Goal: Task Accomplishment & Management: Manage account settings

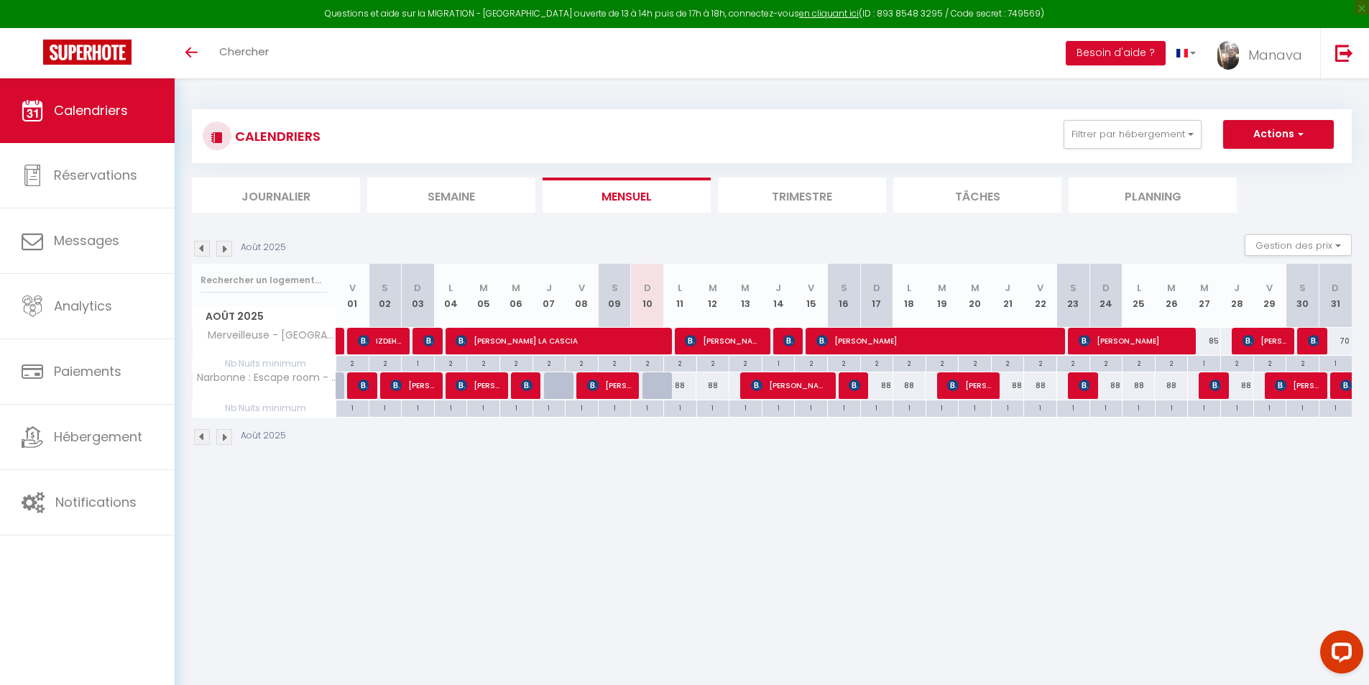
click at [683, 387] on div "88" at bounding box center [679, 385] width 33 height 27
type input "88"
type input "Lun 11 Août 2025"
type input "Mar 12 Août 2025"
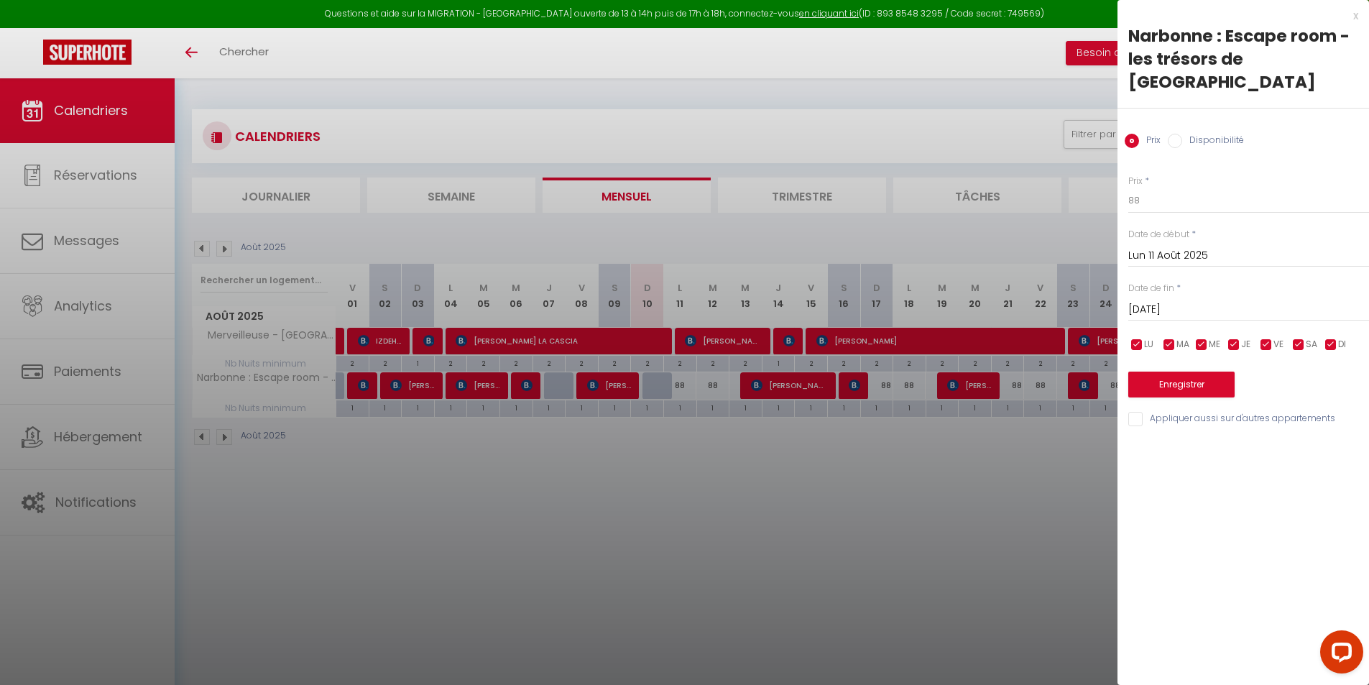
click at [1101, 170] on div at bounding box center [684, 342] width 1369 height 685
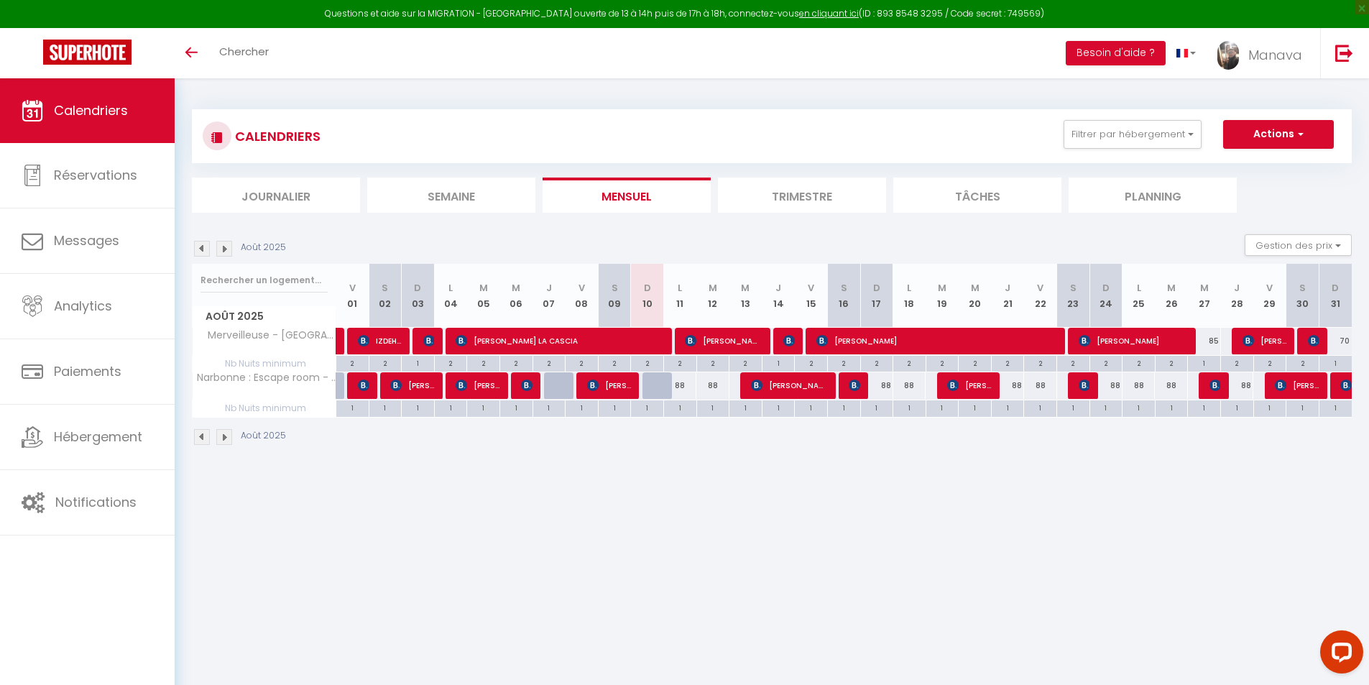
drag, startPoint x: 1184, startPoint y: 175, endPoint x: 1173, endPoint y: 175, distance: 10.8
click at [1173, 175] on body "Questions et aide sur la MIGRATION - Salle Zoom ouverte de 13 à 14h puis de 17h…" at bounding box center [684, 420] width 1369 height 685
click at [738, 457] on div "Août 2025" at bounding box center [772, 438] width 1160 height 42
click at [683, 382] on div "88" at bounding box center [679, 385] width 33 height 27
type input "88"
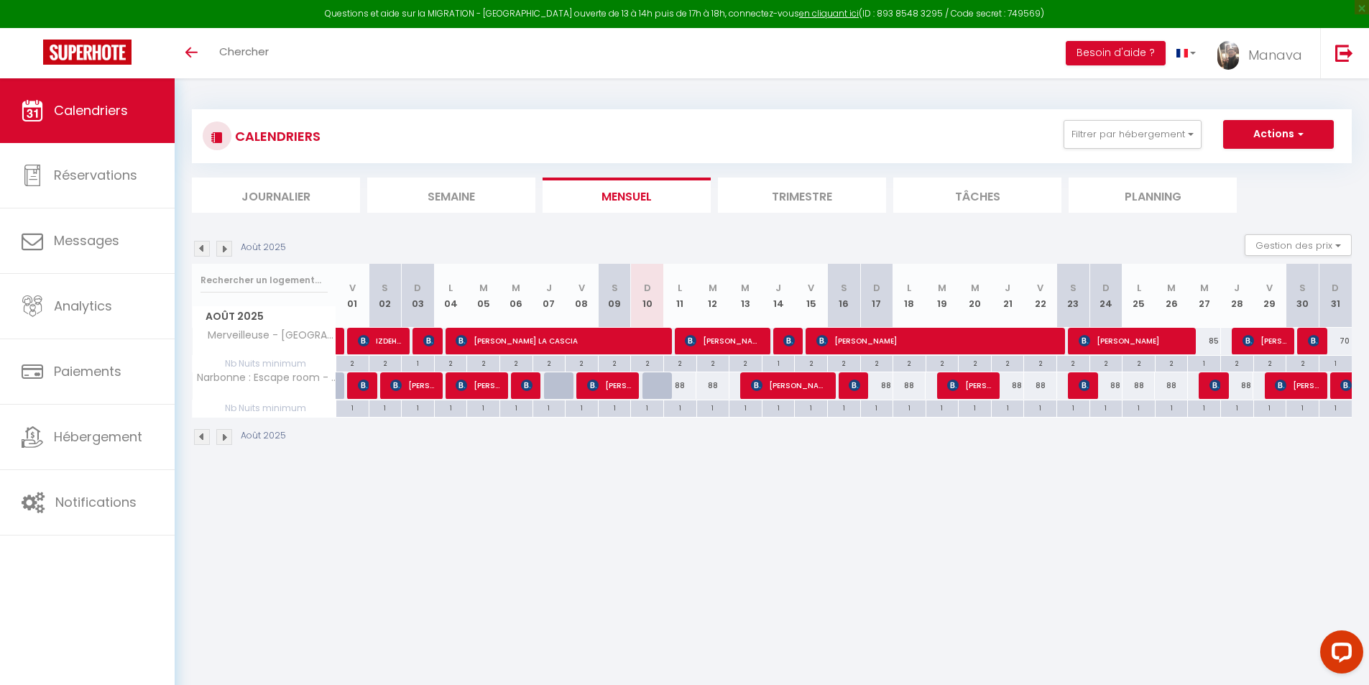
type input "Lun 11 Août 2025"
type input "Mar 12 Août 2025"
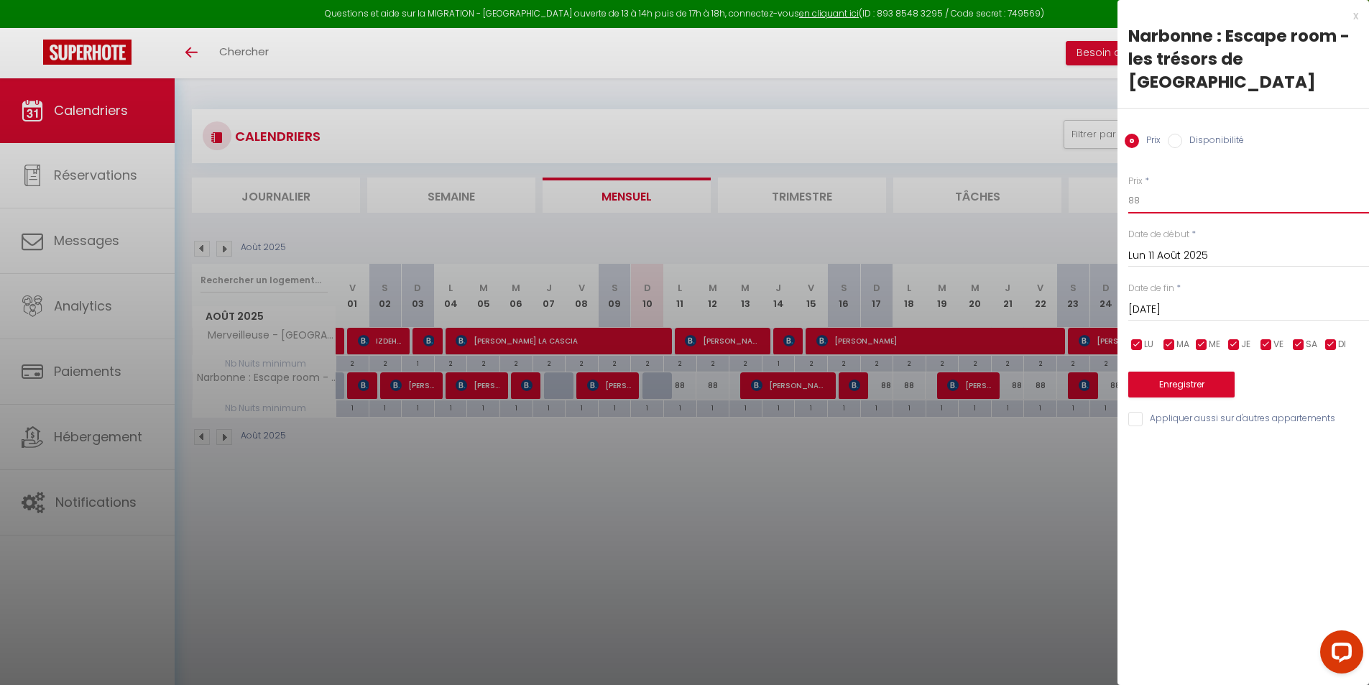
drag, startPoint x: 1167, startPoint y: 167, endPoint x: 1107, endPoint y: 164, distance: 59.7
click at [1107, 164] on body "Questions et aide sur la MIGRATION - Salle Zoom ouverte de 13 à 14h puis de 17h…" at bounding box center [684, 420] width 1369 height 685
type input "87"
click at [1189, 300] on input "Mar 12 Août 2025" at bounding box center [1248, 309] width 241 height 19
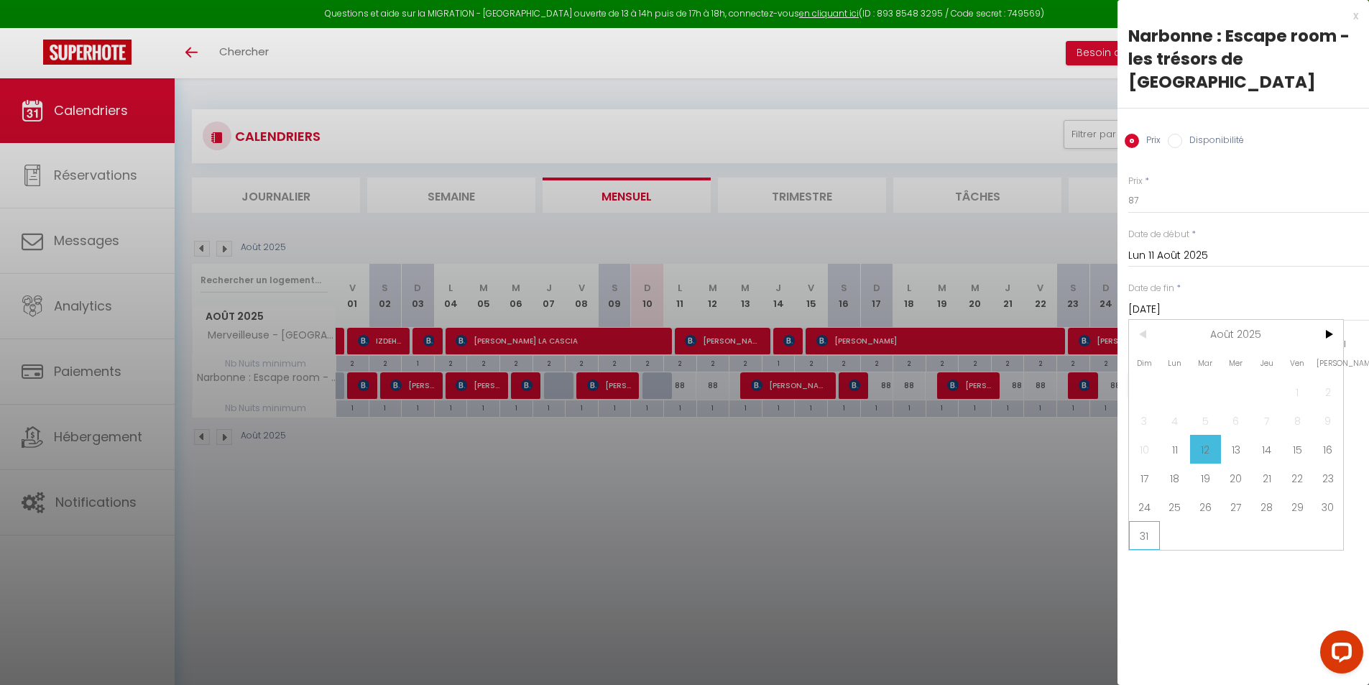
click at [1138, 521] on span "31" at bounding box center [1144, 535] width 31 height 29
type input "Dim 31 Août 2025"
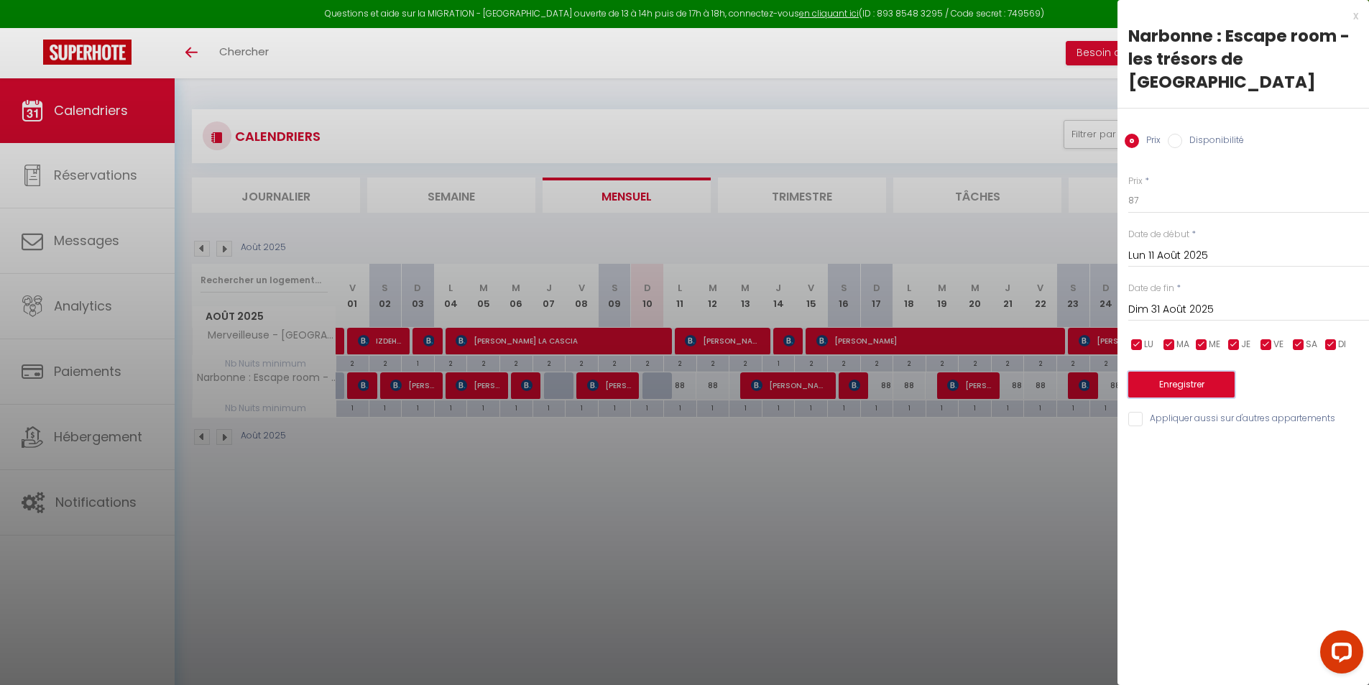
click at [1211, 371] on button "Enregistrer" at bounding box center [1181, 384] width 106 height 26
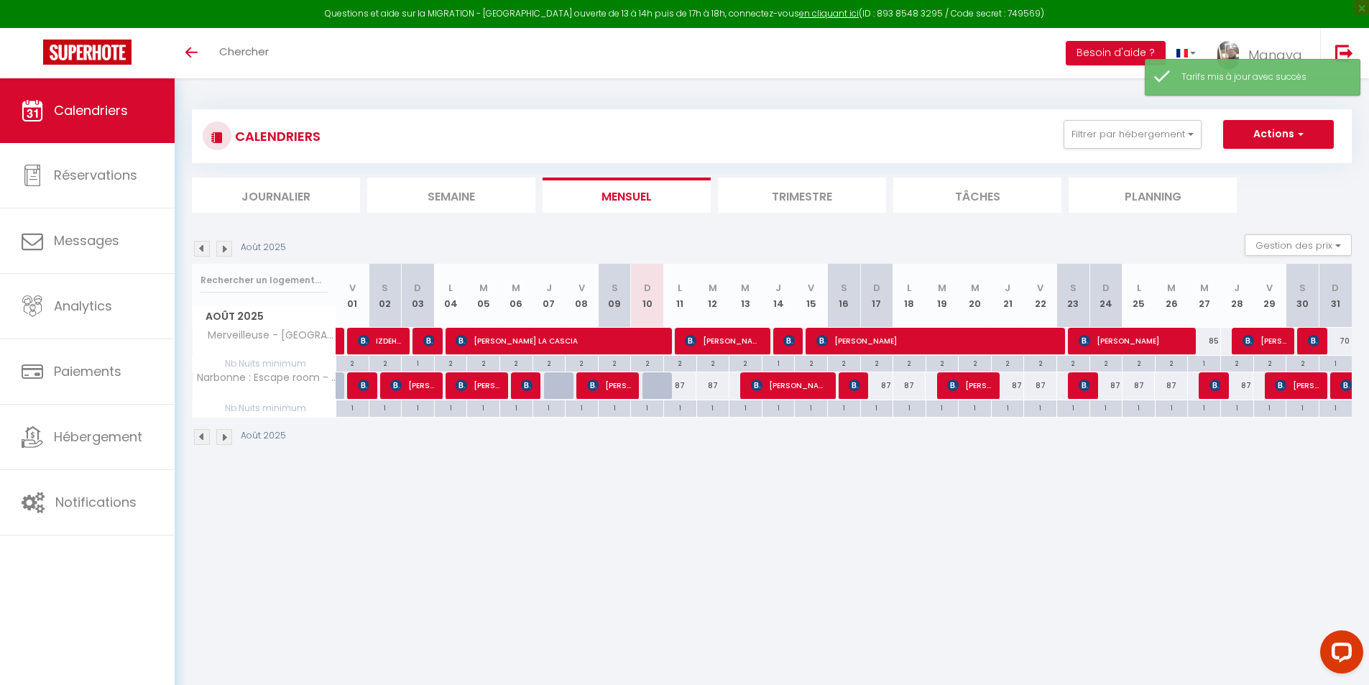
click at [1216, 341] on div "85" at bounding box center [1204, 341] width 33 height 27
type input "85"
type input "Mer 27 Août 2025"
type input "Jeu 28 Août 2025"
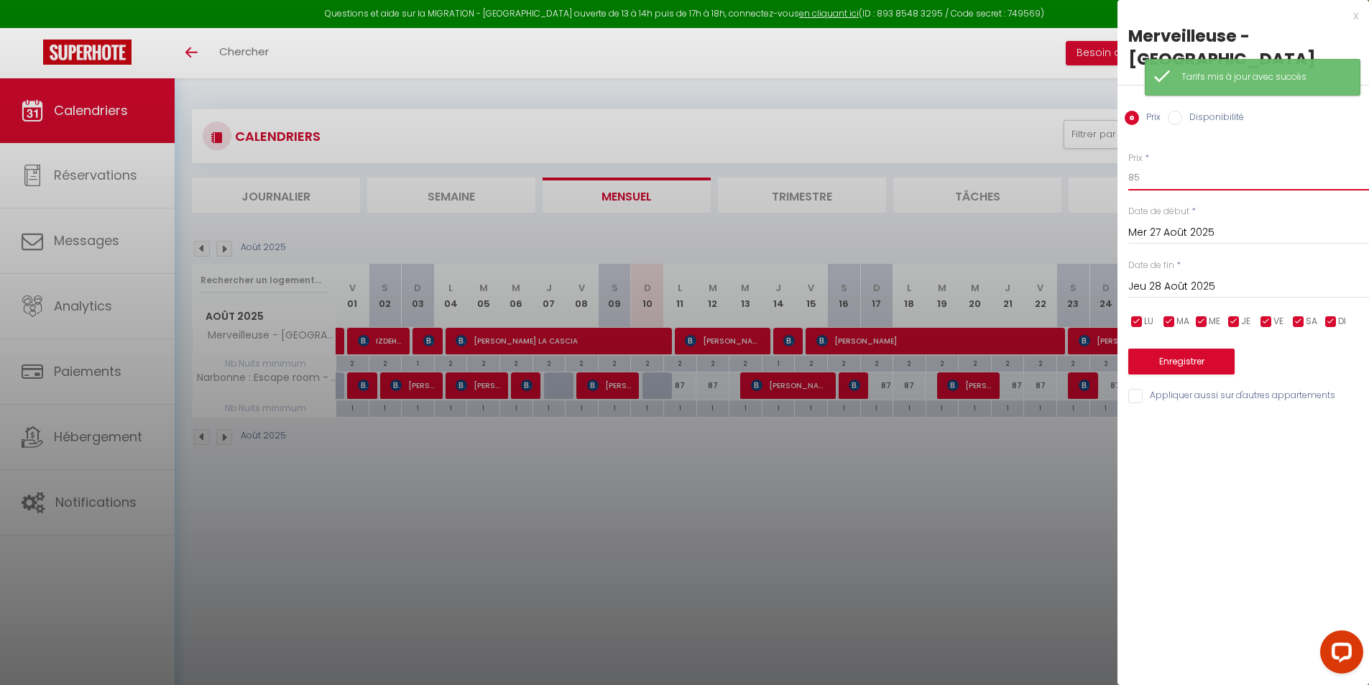
click at [1190, 165] on input "85" at bounding box center [1248, 178] width 241 height 26
type input "86"
click at [1184, 348] on button "Enregistrer" at bounding box center [1181, 361] width 106 height 26
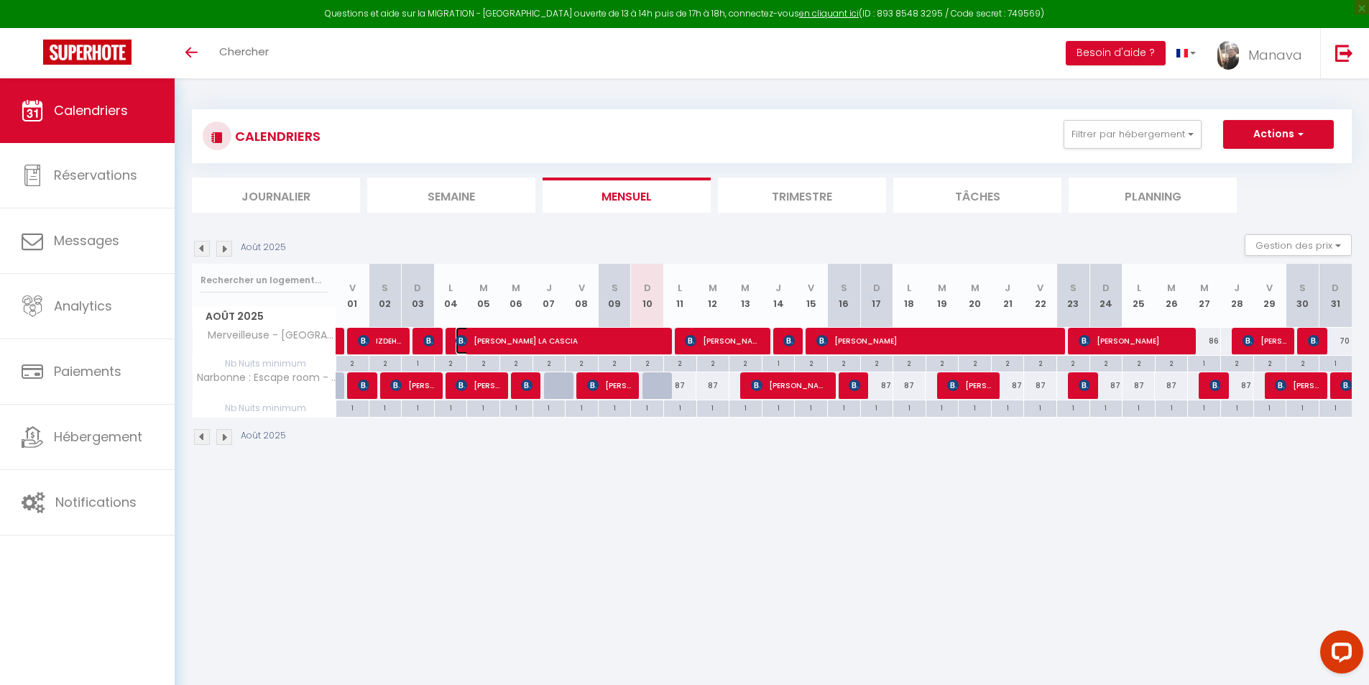
click at [595, 338] on span "Murielle LA CASCIA" at bounding box center [560, 340] width 209 height 27
select select "OK"
select select "0"
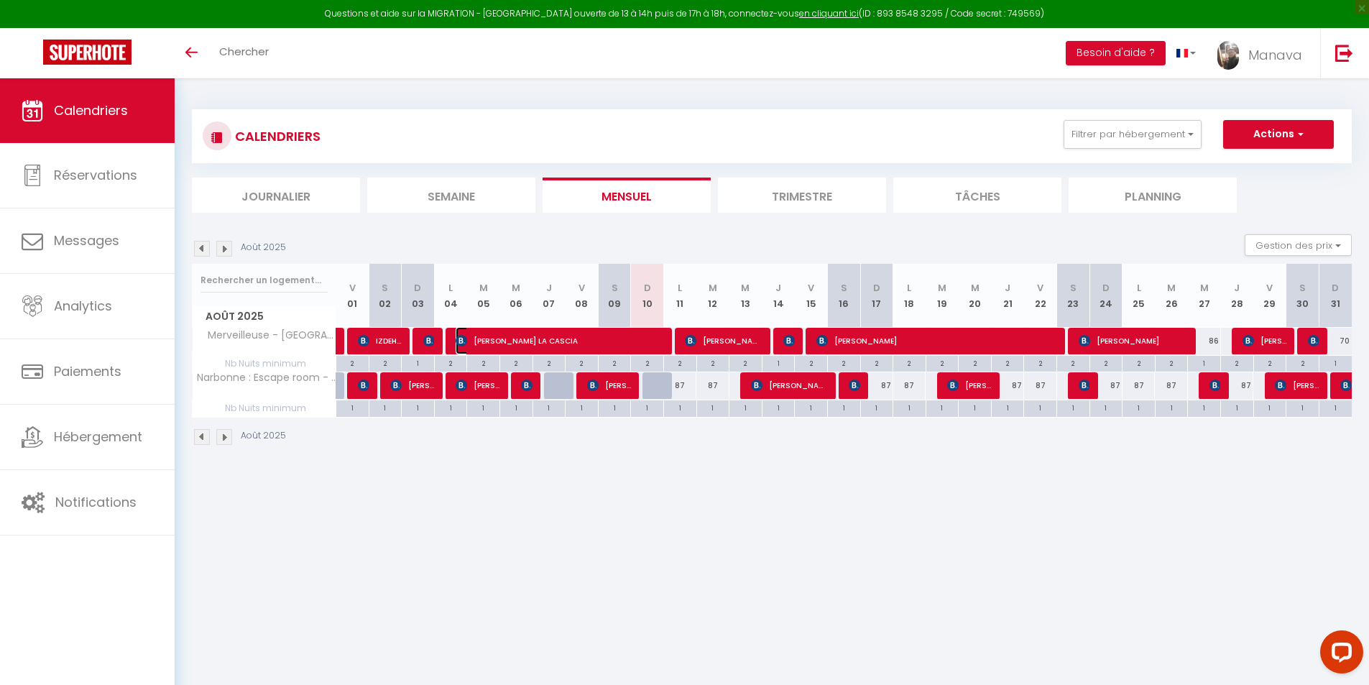
select select "1"
select select
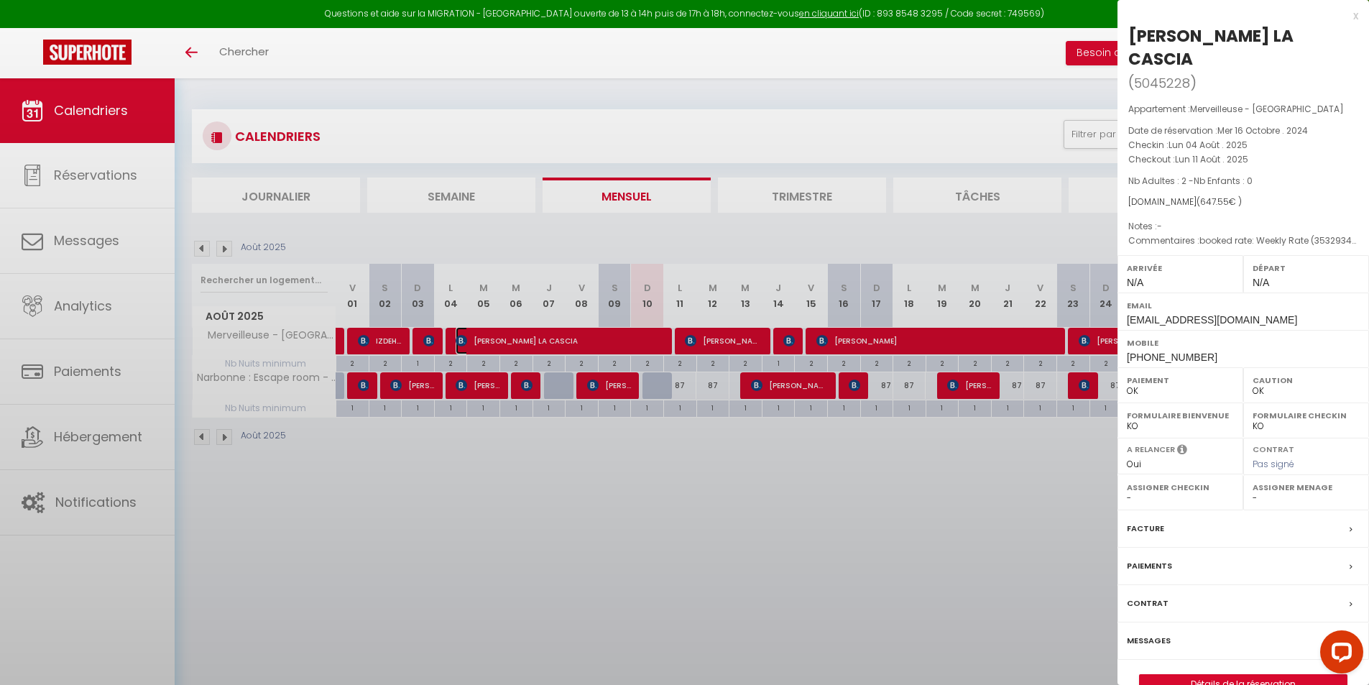
select select "32067"
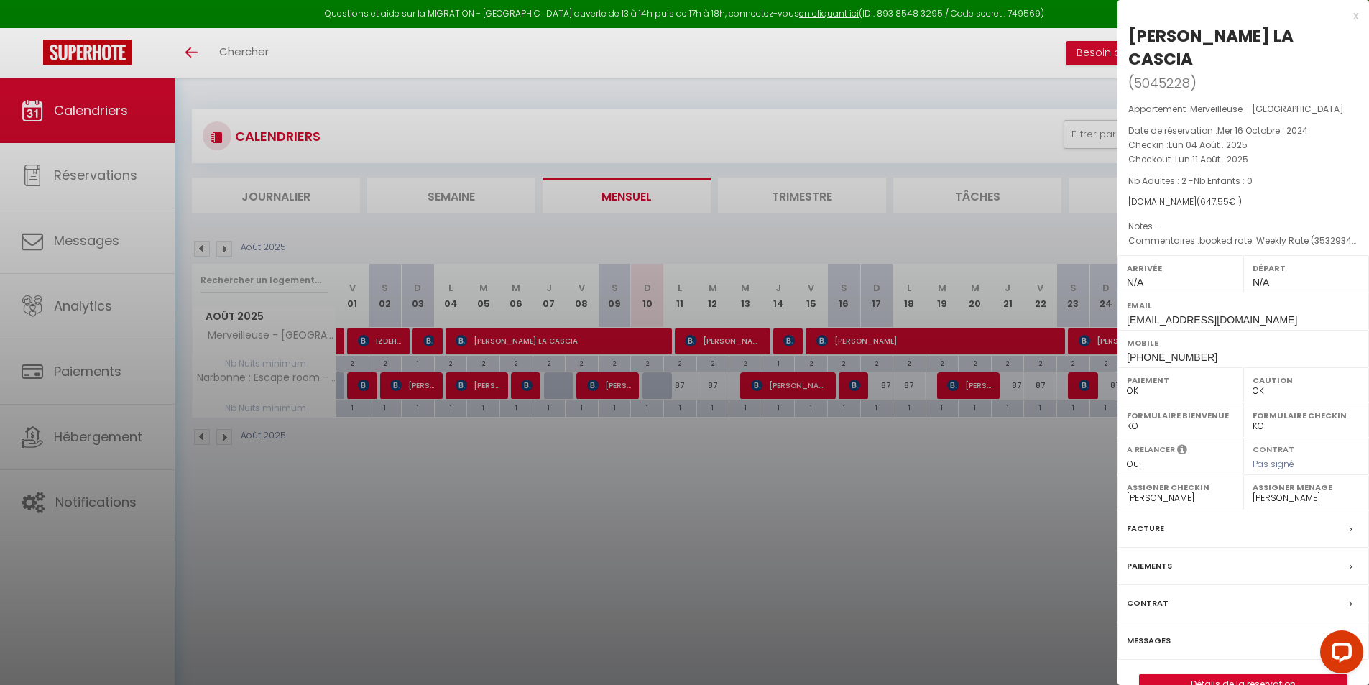
click at [1047, 98] on div at bounding box center [684, 342] width 1369 height 685
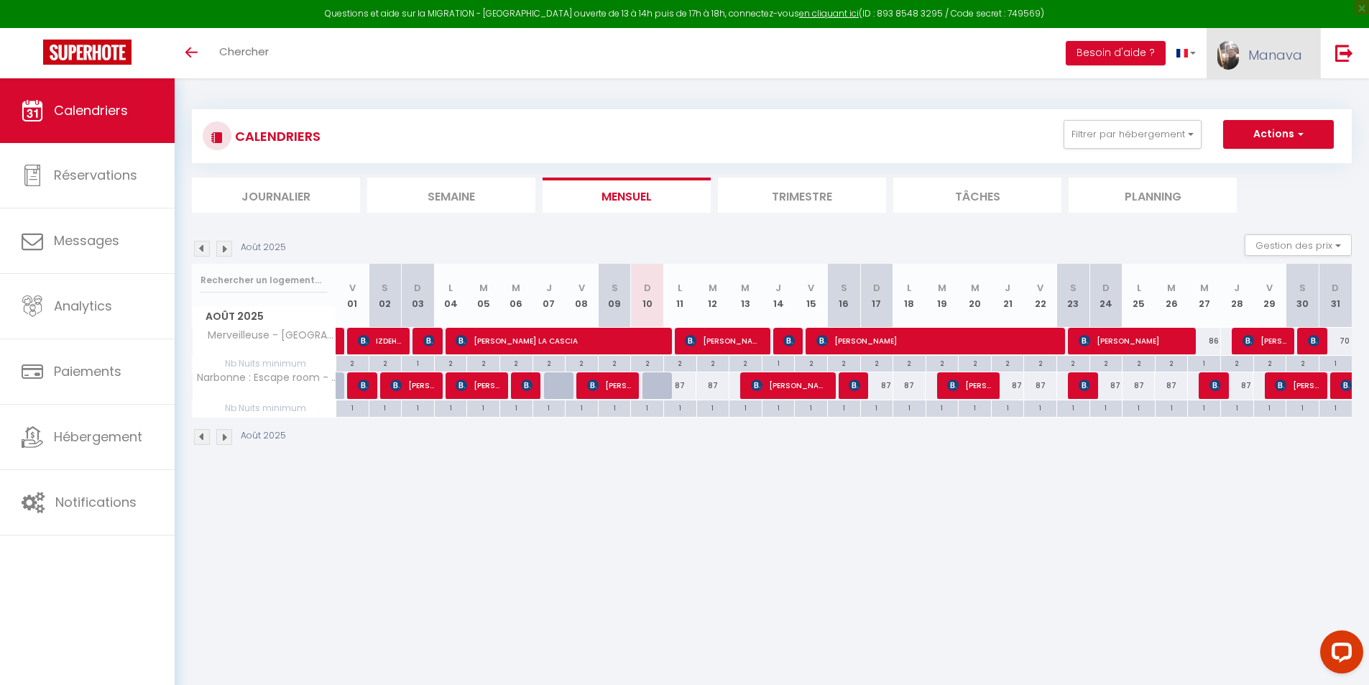
click at [1283, 63] on span "Manava" at bounding box center [1275, 55] width 54 height 18
click at [1271, 98] on link "Paramètres" at bounding box center [1262, 100] width 106 height 24
select select "28"
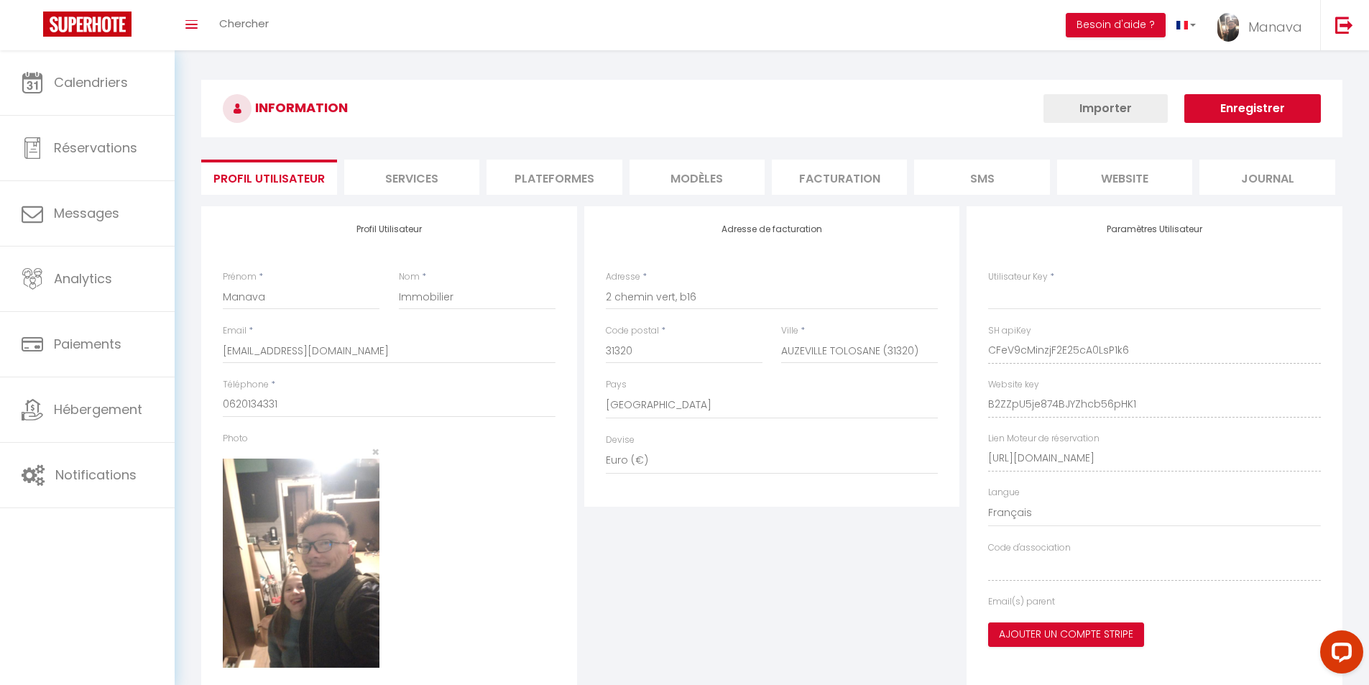
select select "fr"
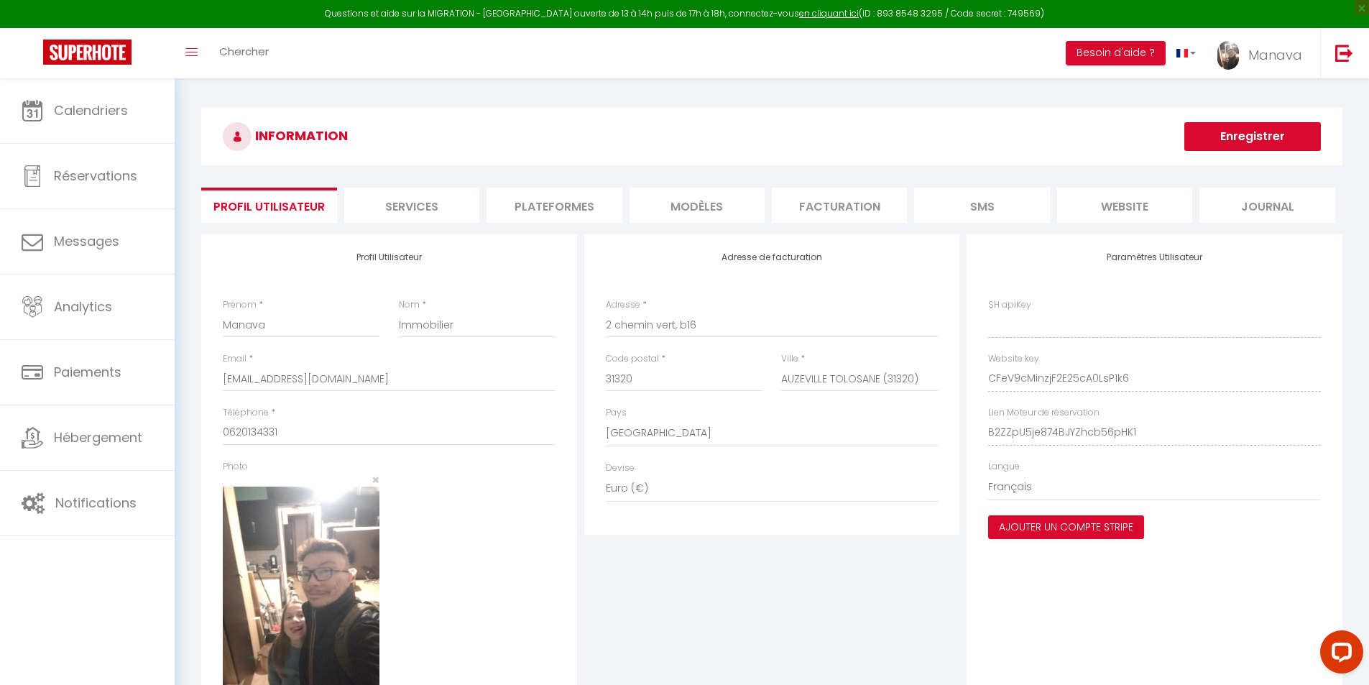
type input "CFeV9cMinzjF2E25cA0LsP1k6"
type input "B2ZZpU5je874BJYZhcb56pHK1"
type input "[URL][DOMAIN_NAME]"
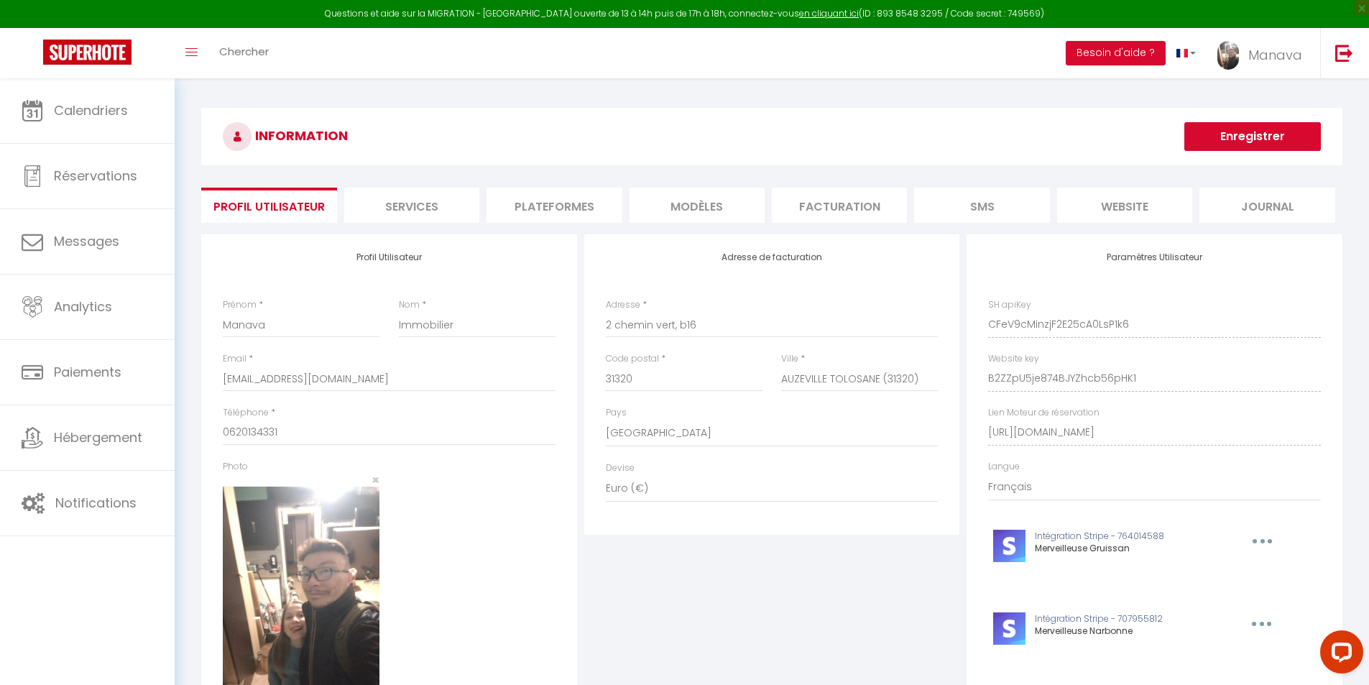
click at [550, 206] on li "Plateformes" at bounding box center [553, 205] width 135 height 35
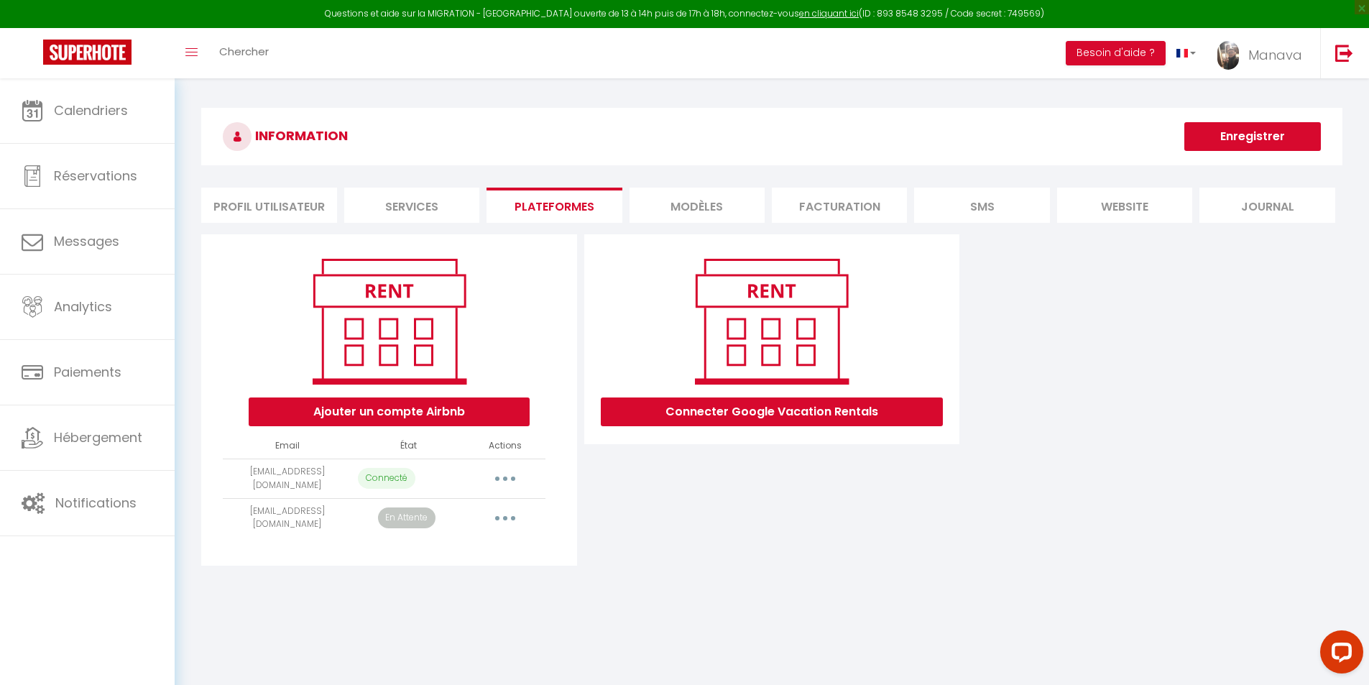
click at [462, 551] on div "Ajouter un compte Airbnb Email État Actions manava.immobilier@yahoo.com Connect…" at bounding box center [389, 399] width 376 height 331
click at [508, 520] on button "button" at bounding box center [505, 518] width 40 height 23
click at [1342, 650] on icon "Open LiveChat chat widget" at bounding box center [1342, 651] width 14 height 9
click at [463, 604] on link "Reconnecter le compte" at bounding box center [441, 602] width 159 height 24
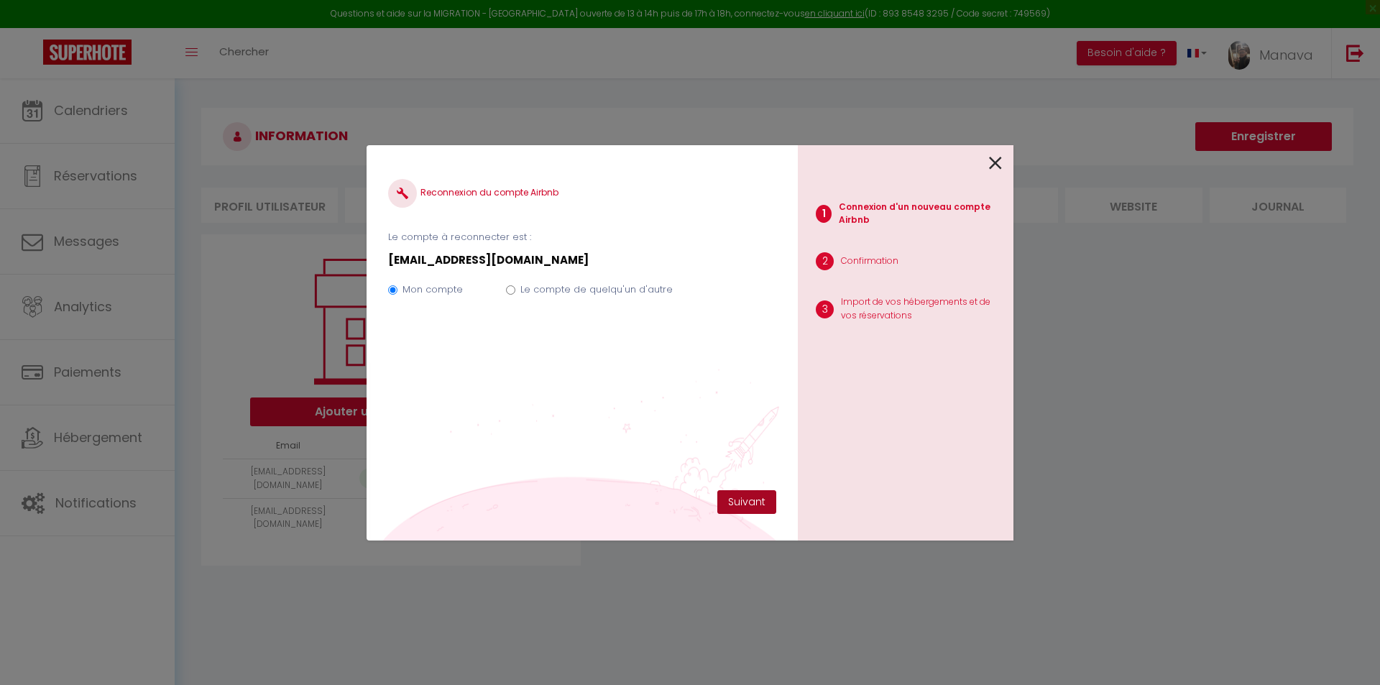
click at [752, 495] on button "Suivant" at bounding box center [746, 502] width 59 height 24
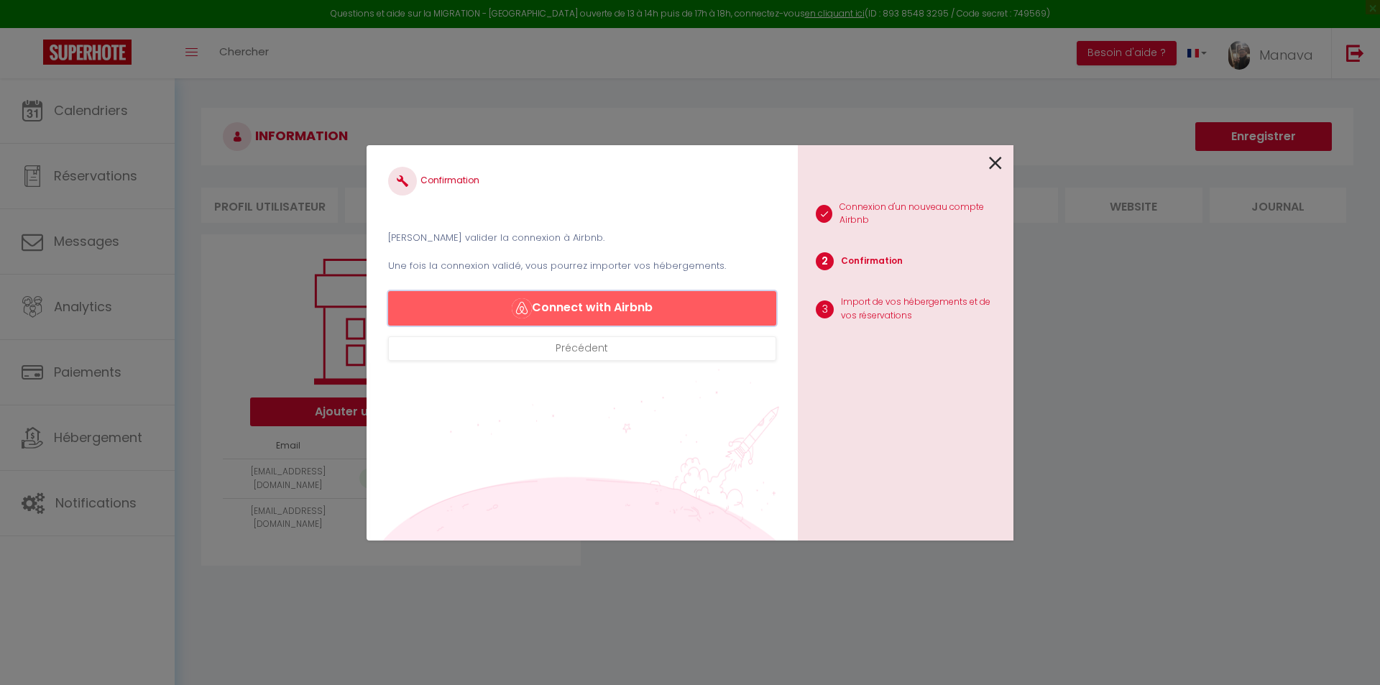
click at [736, 310] on button "Connect with Airbnb" at bounding box center [582, 308] width 388 height 34
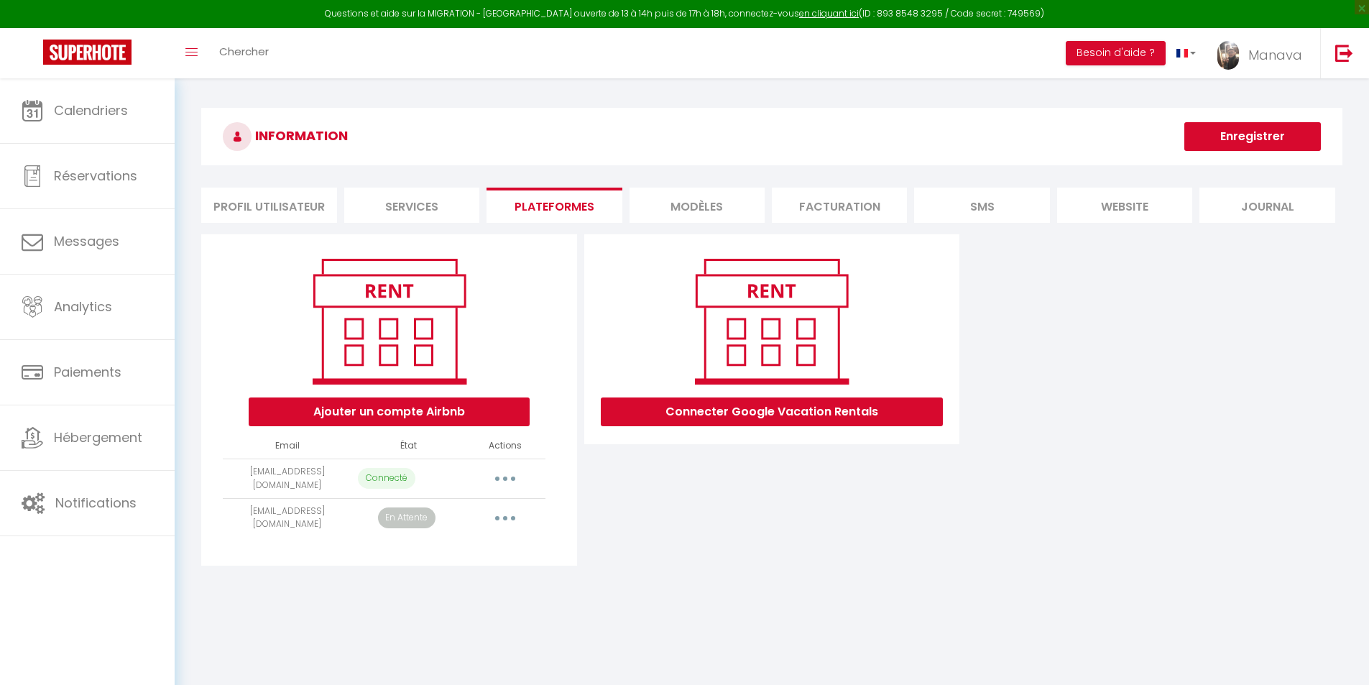
select select "35792"
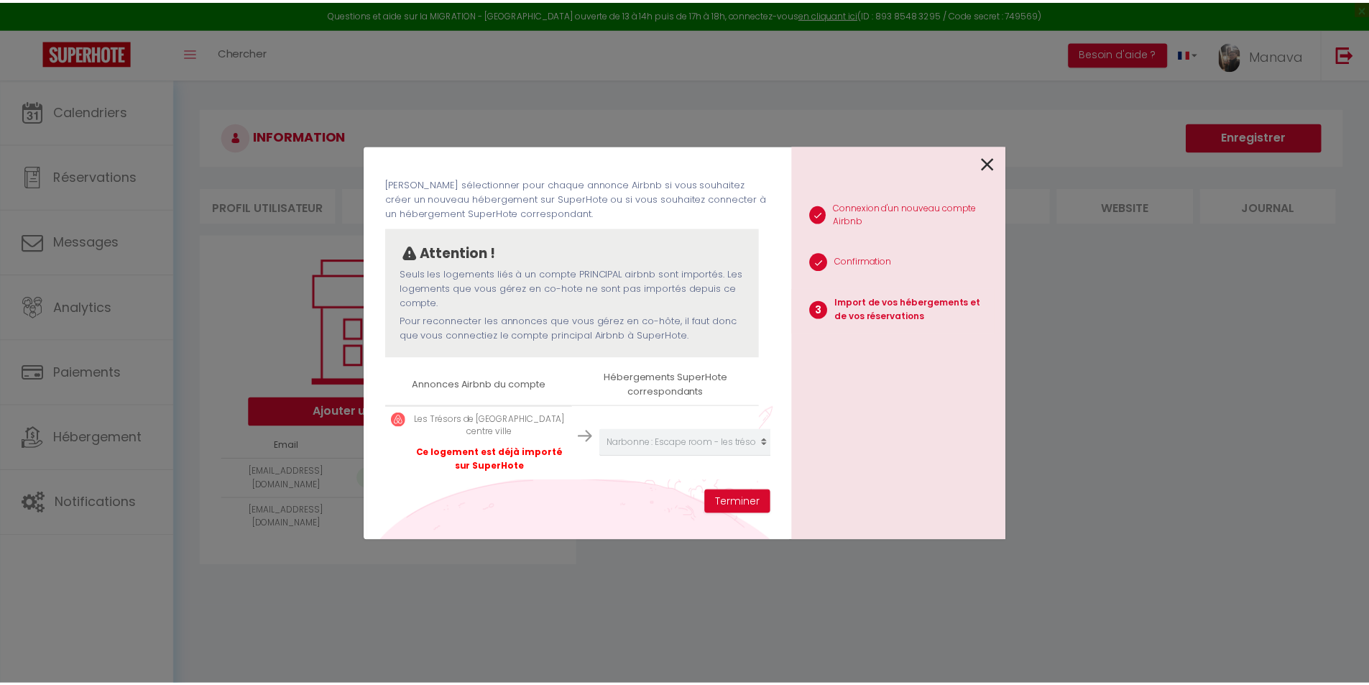
scroll to position [67, 4]
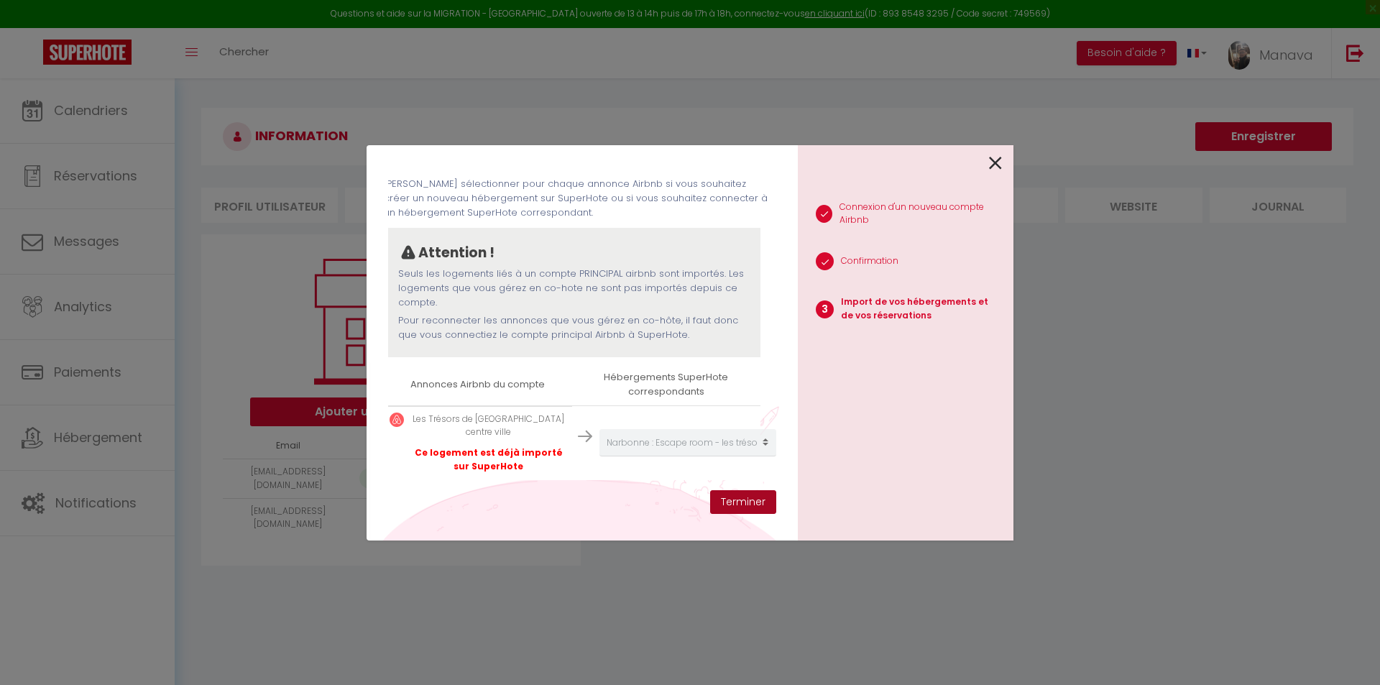
click at [748, 504] on button "Terminer" at bounding box center [743, 502] width 66 height 24
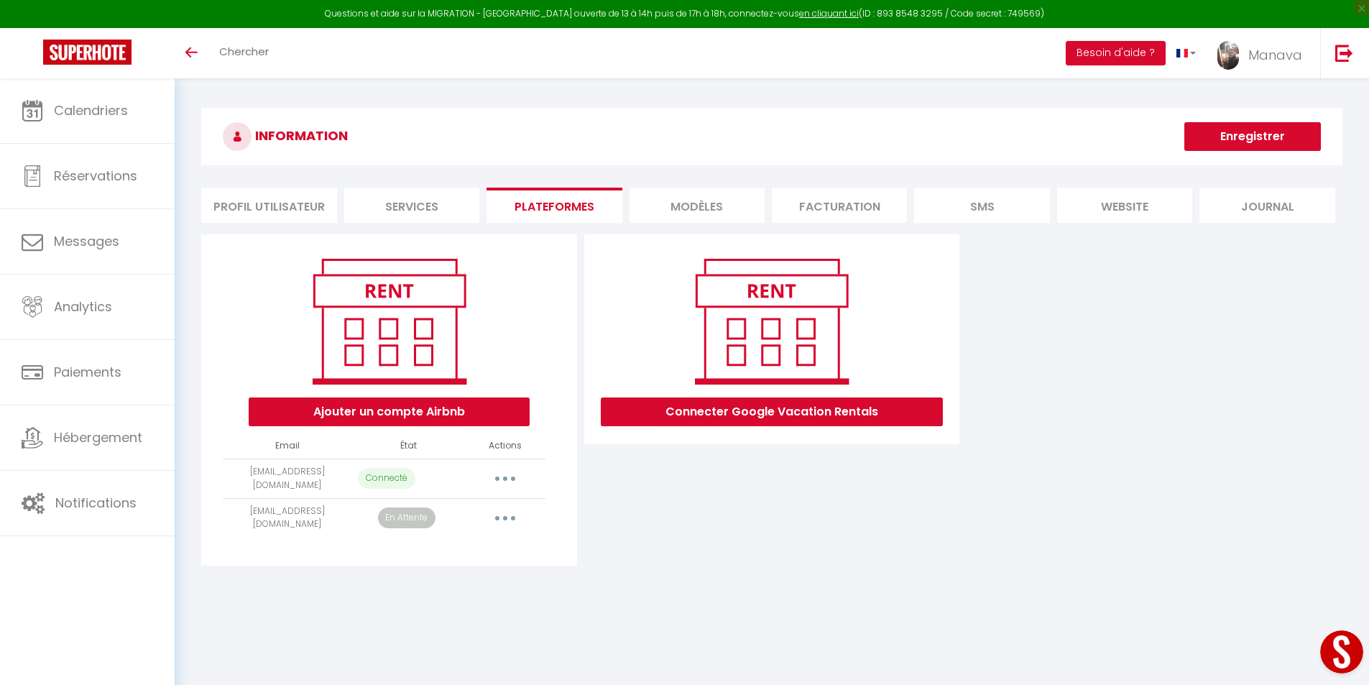
click at [1277, 135] on button "Enregistrer" at bounding box center [1252, 136] width 137 height 29
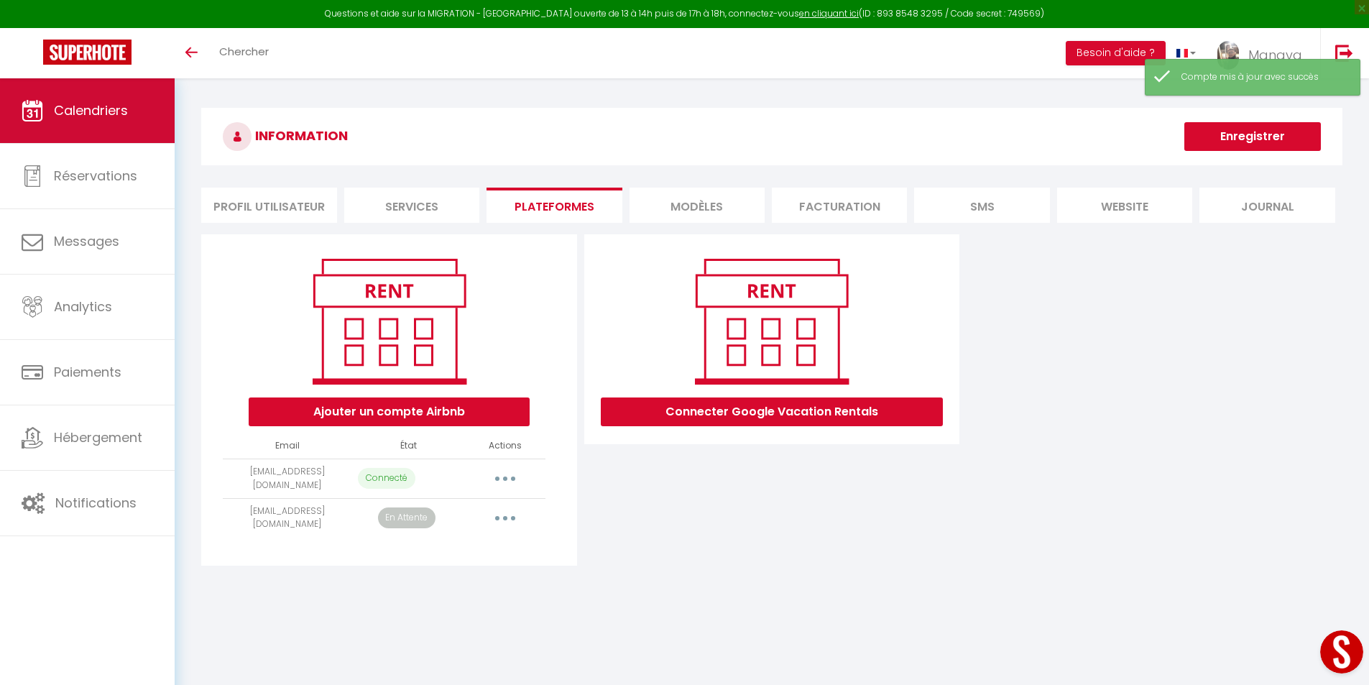
click at [93, 119] on span "Calendriers" at bounding box center [91, 110] width 74 height 18
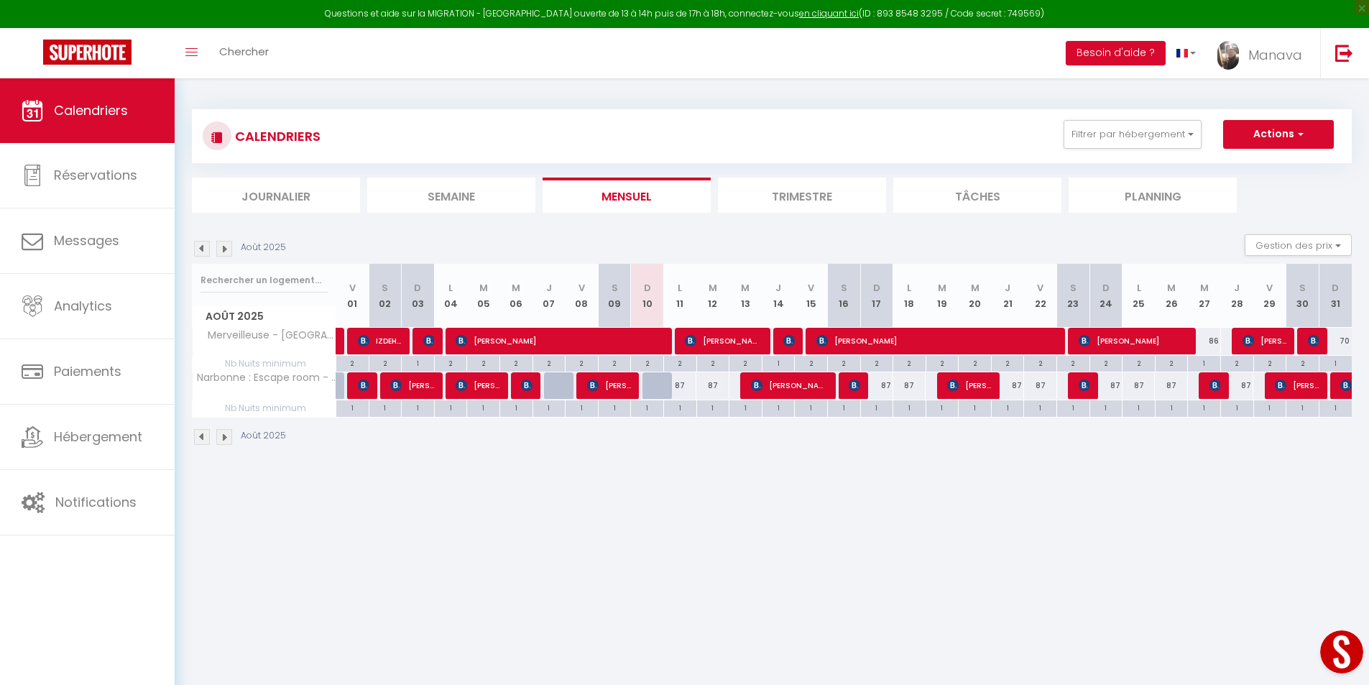
click at [224, 437] on img at bounding box center [224, 437] width 16 height 16
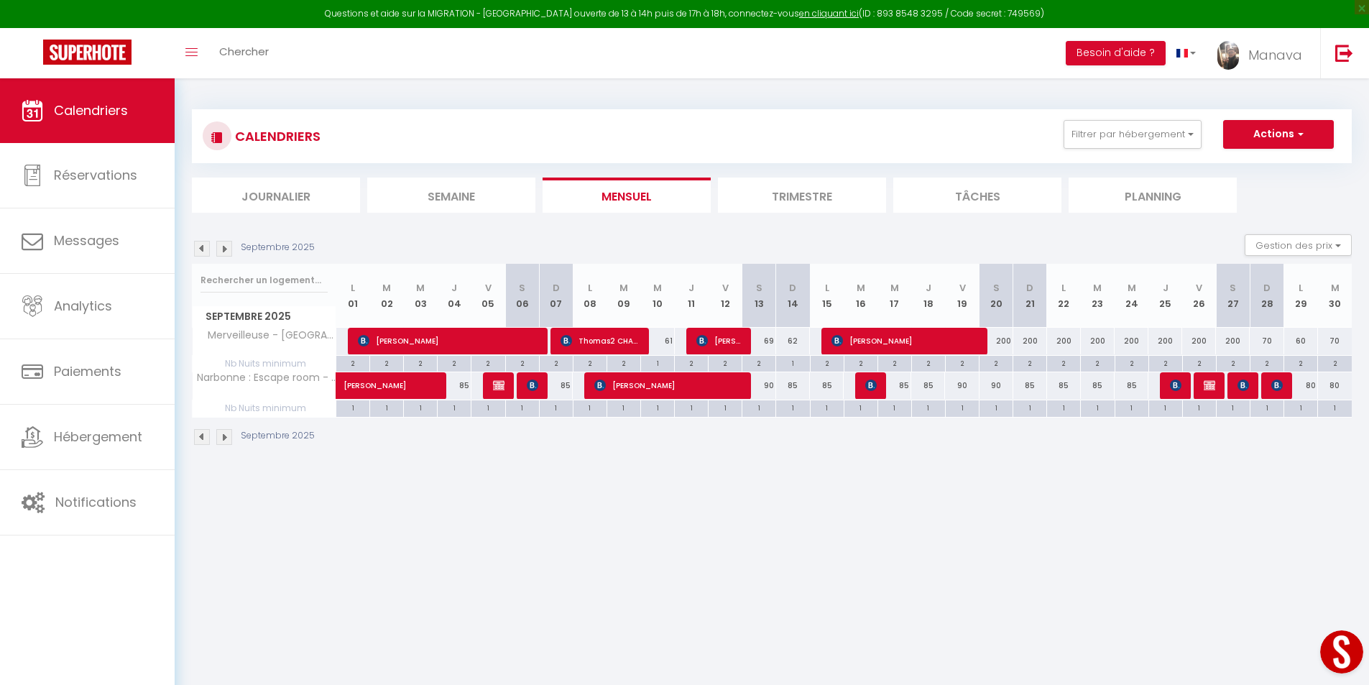
click at [225, 438] on img at bounding box center [224, 437] width 16 height 16
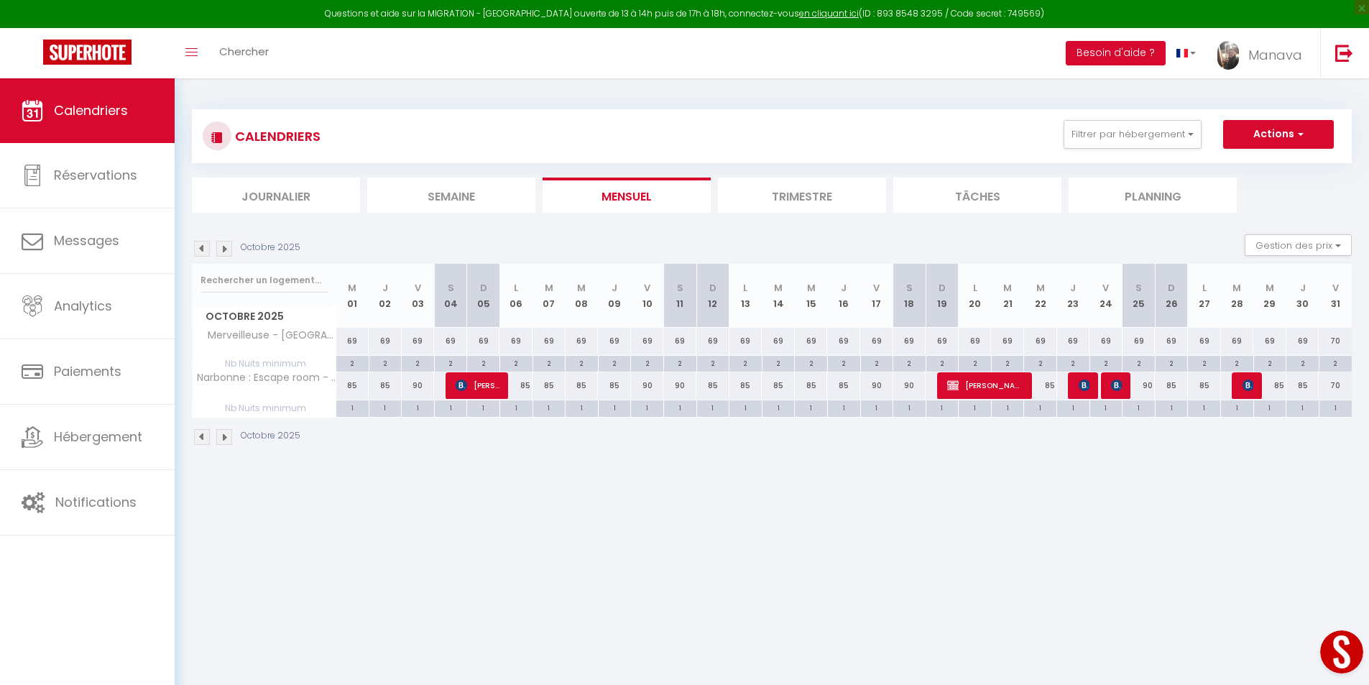
click at [218, 438] on img at bounding box center [224, 437] width 16 height 16
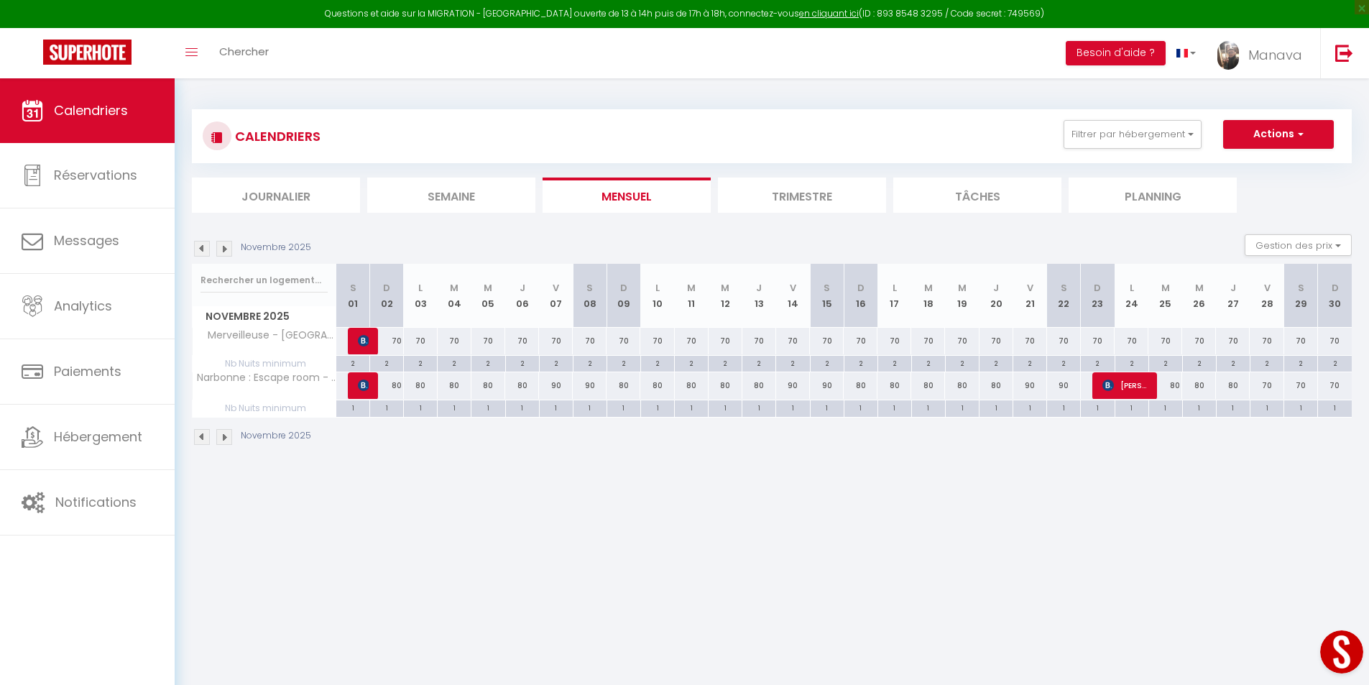
click at [218, 438] on img at bounding box center [224, 437] width 16 height 16
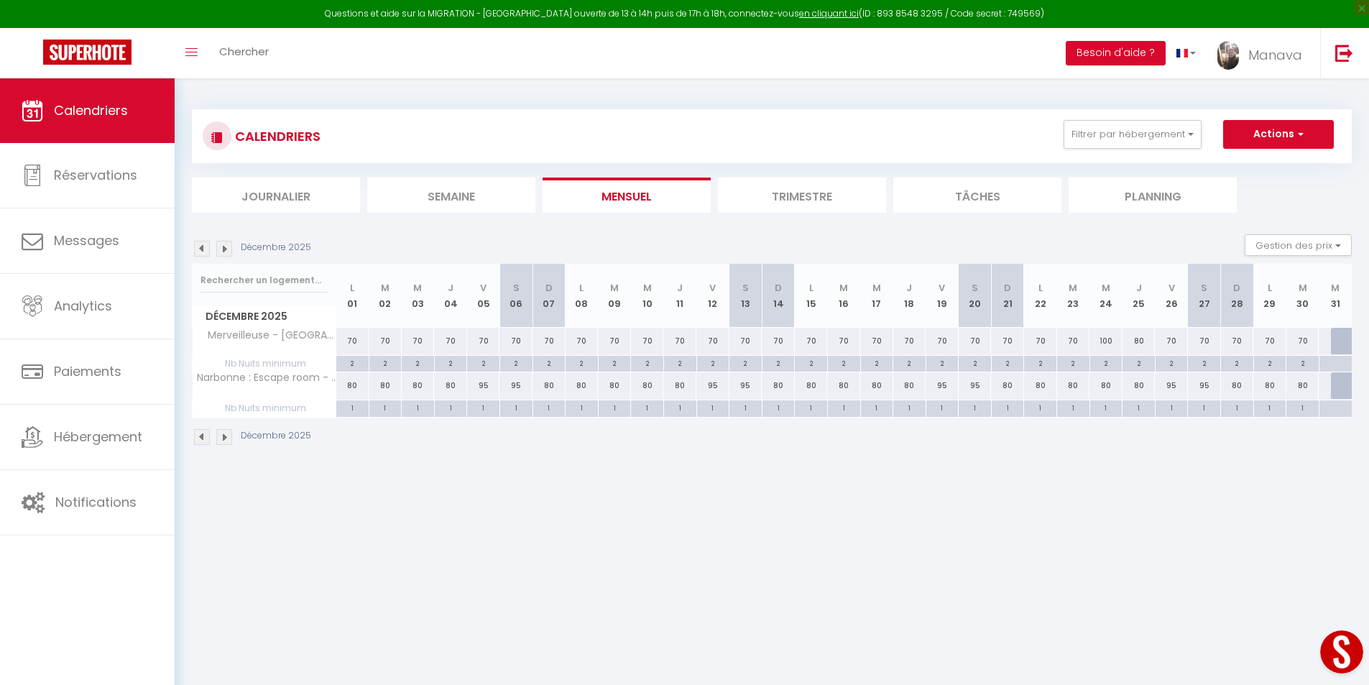
click at [224, 440] on img at bounding box center [224, 437] width 16 height 16
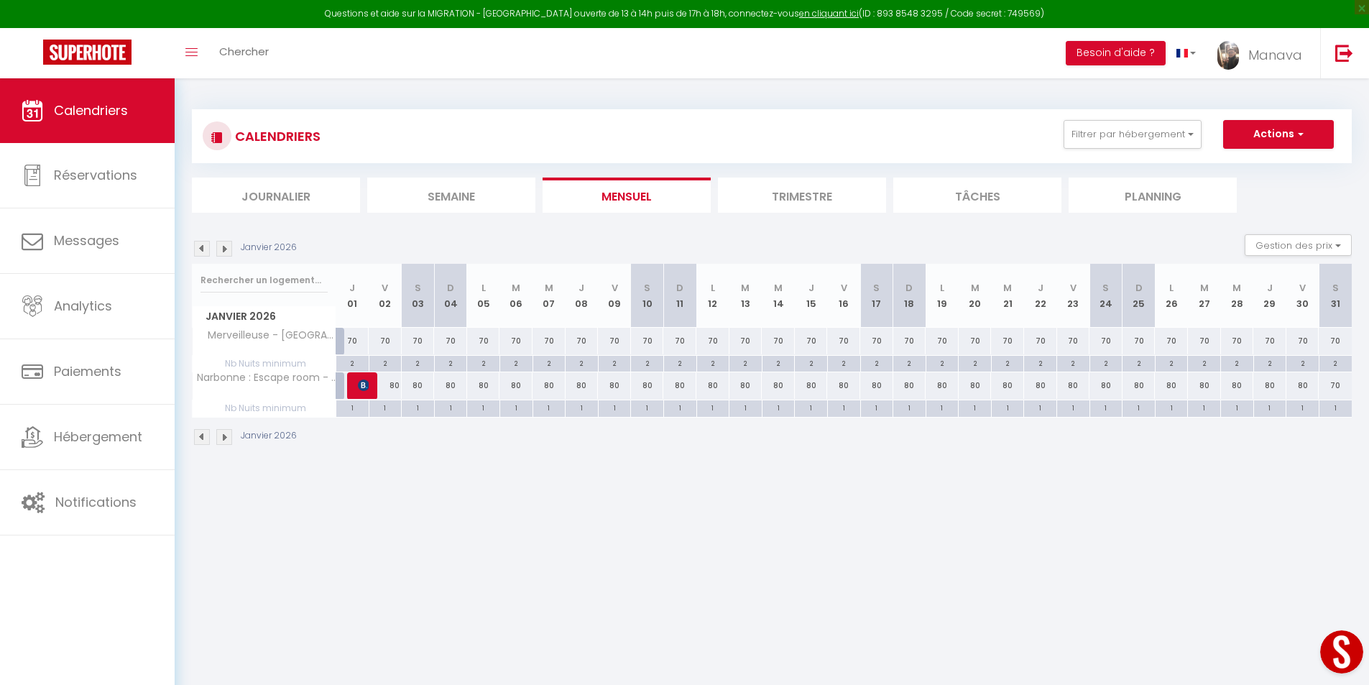
click at [223, 441] on img at bounding box center [224, 437] width 16 height 16
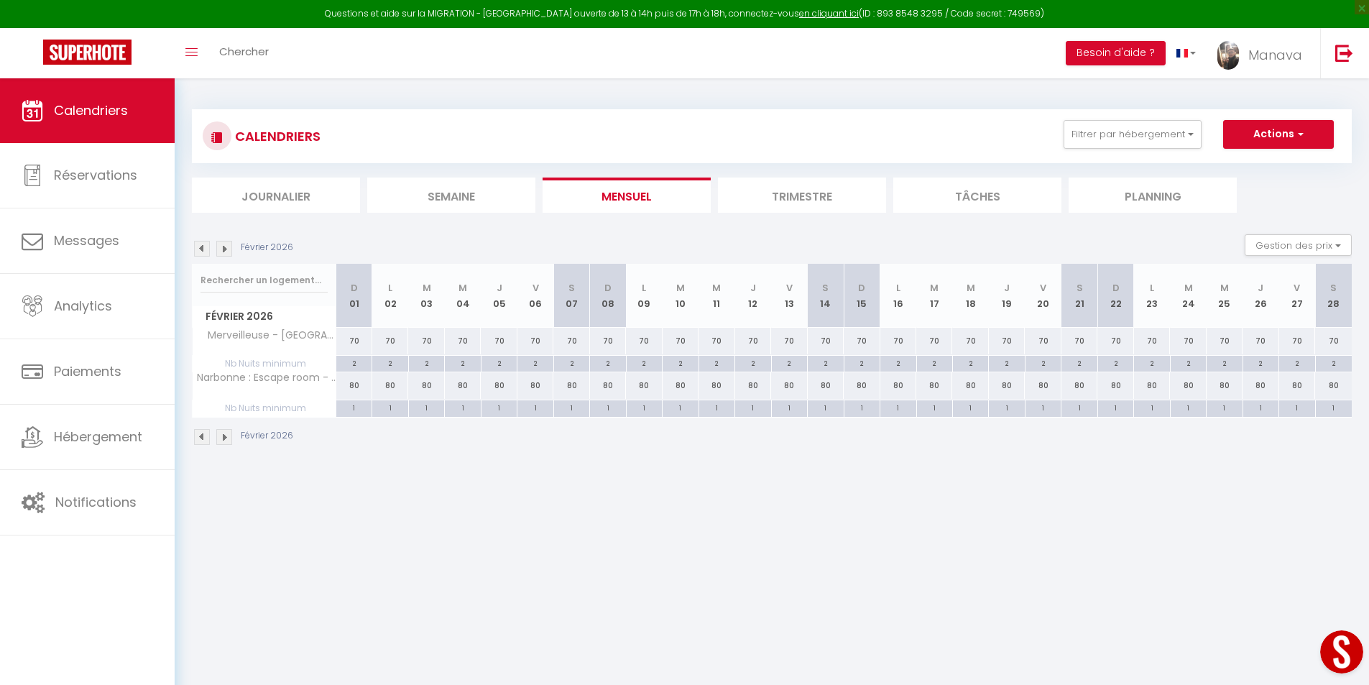
click at [195, 438] on img at bounding box center [202, 437] width 16 height 16
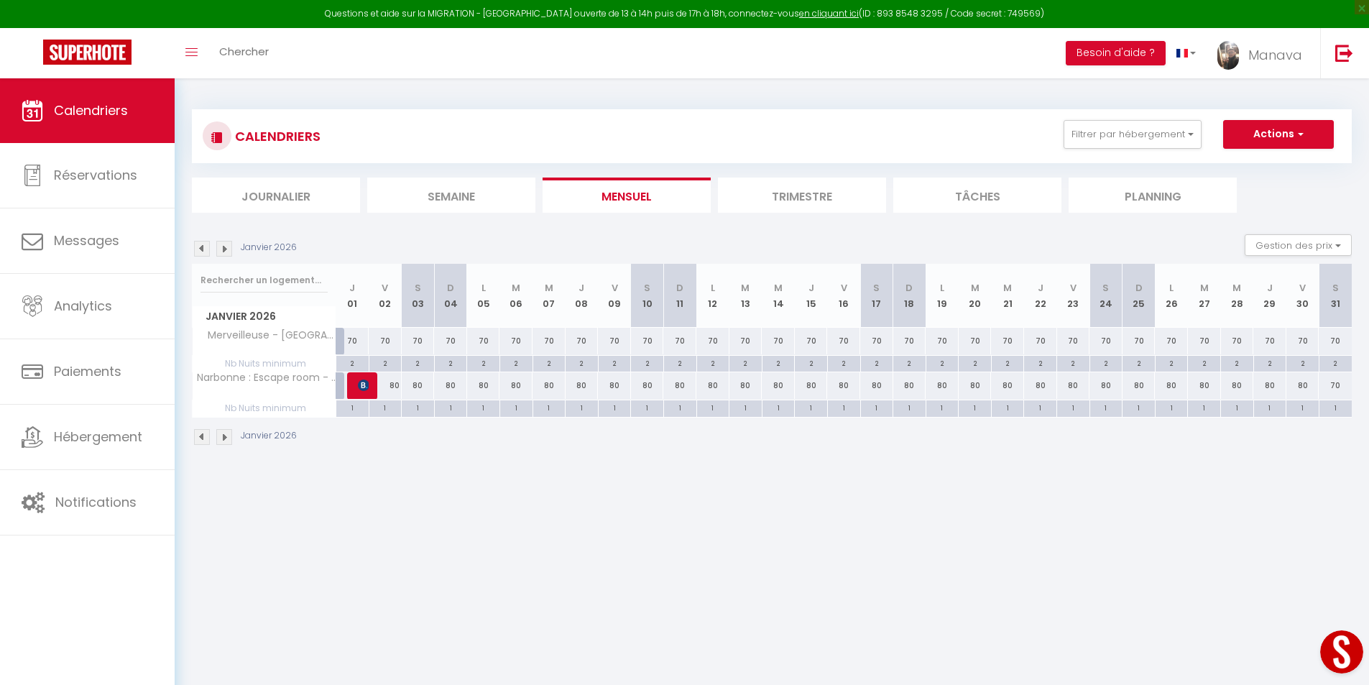
click at [195, 438] on img at bounding box center [202, 437] width 16 height 16
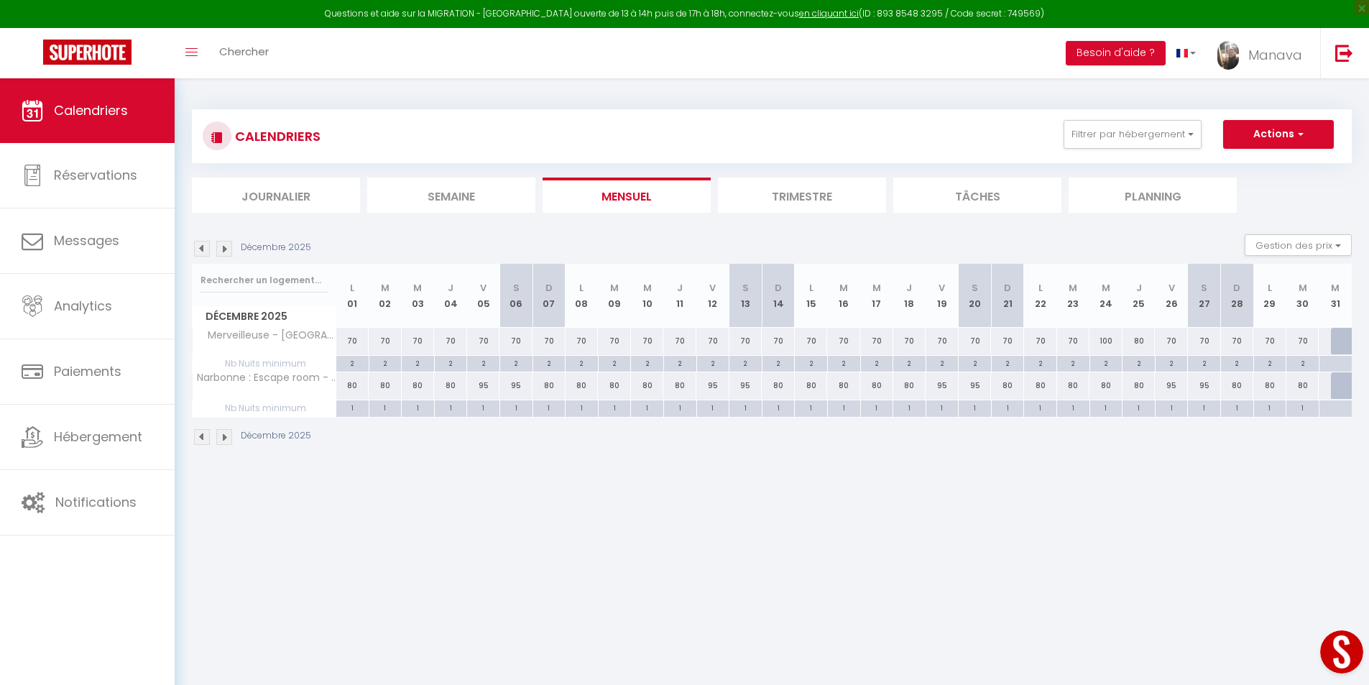
click at [195, 438] on img at bounding box center [202, 437] width 16 height 16
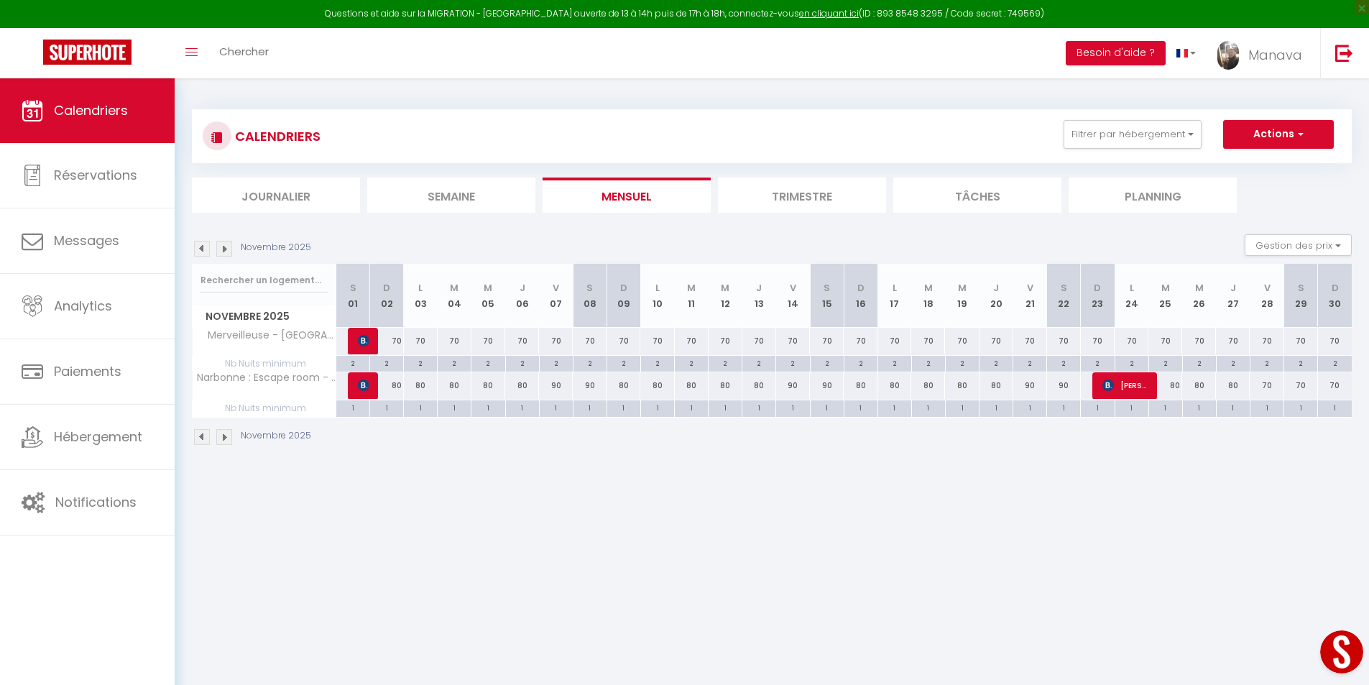
click at [195, 438] on img at bounding box center [202, 437] width 16 height 16
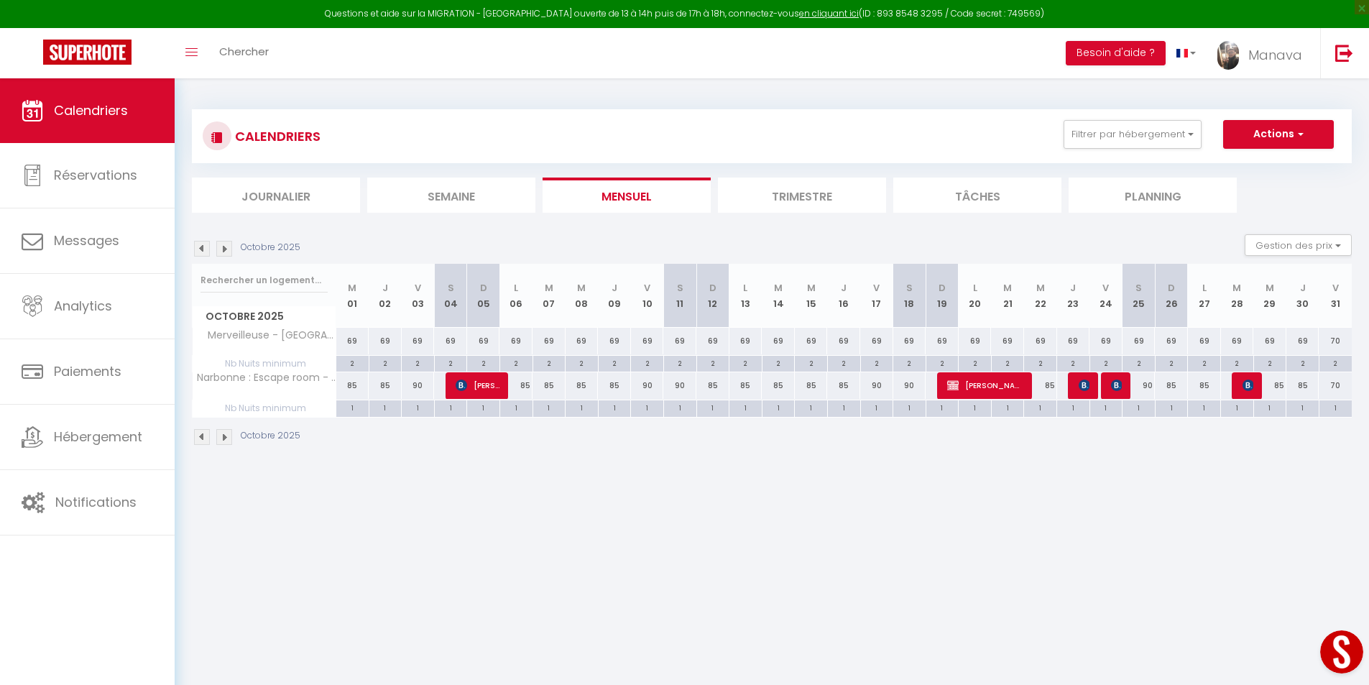
click at [195, 438] on img at bounding box center [202, 437] width 16 height 16
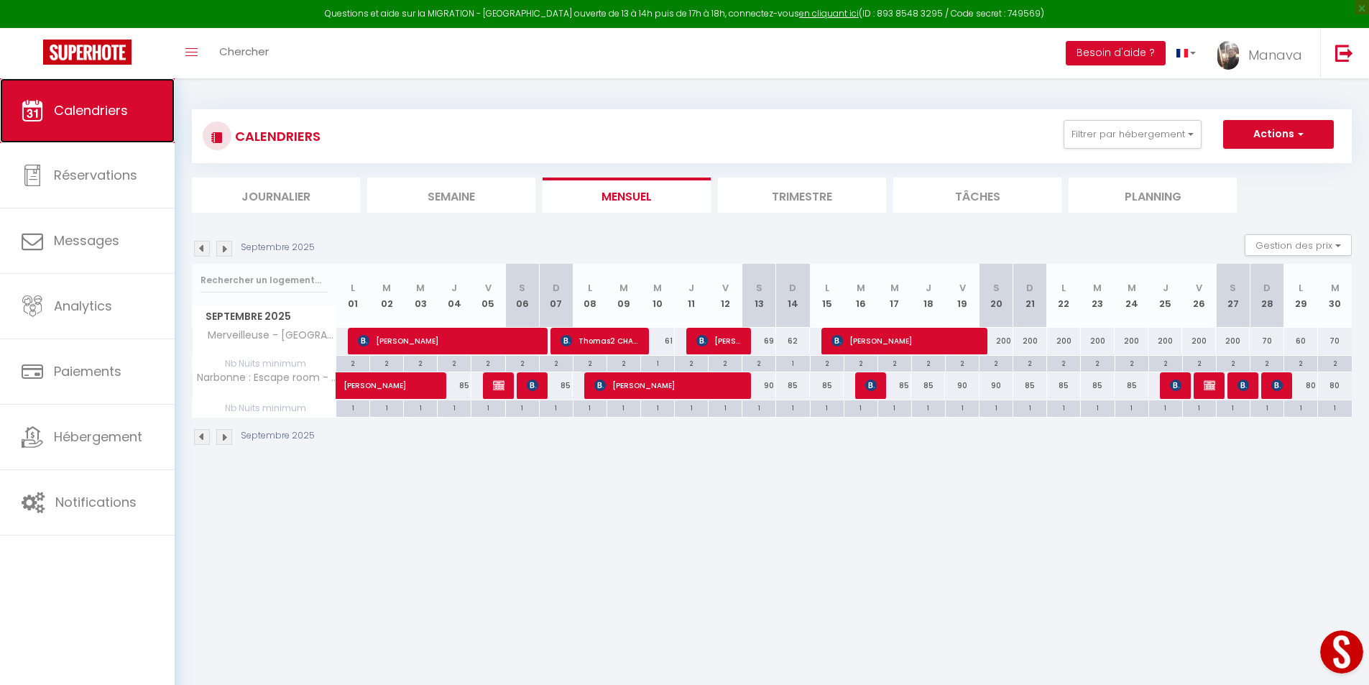
click at [91, 115] on span "Calendriers" at bounding box center [91, 110] width 74 height 18
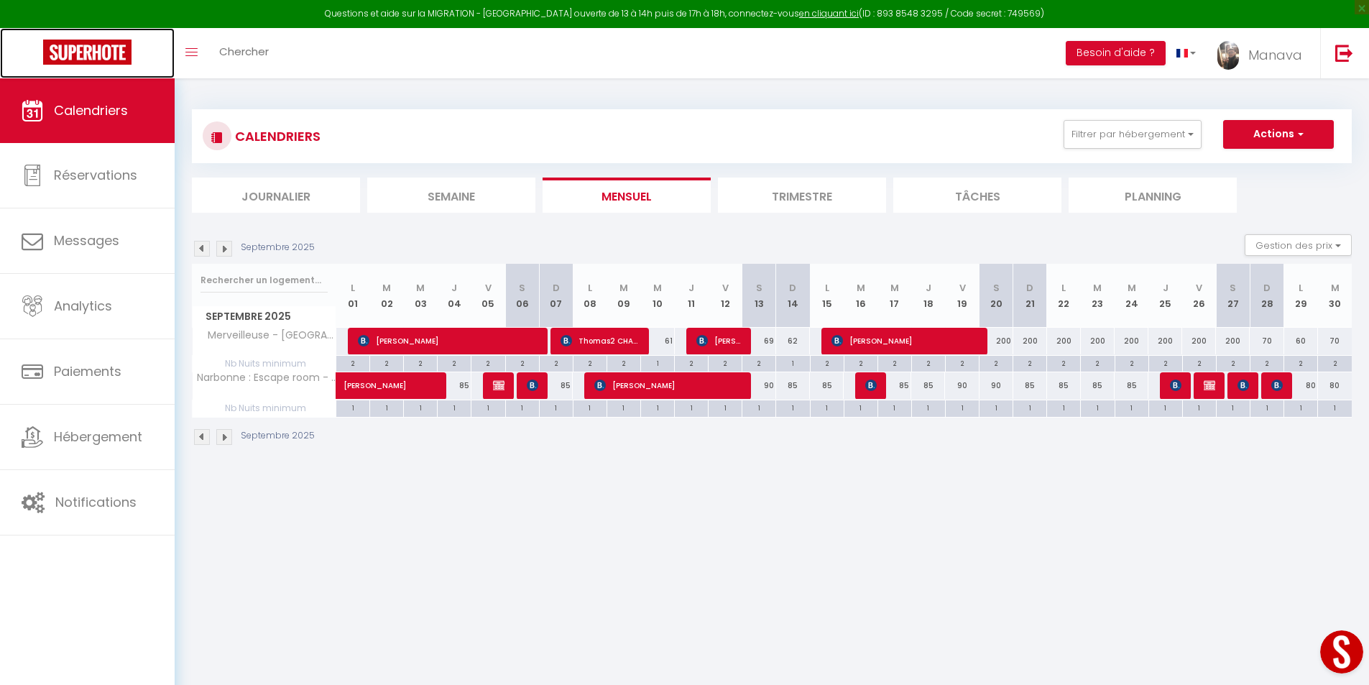
click at [96, 59] on img at bounding box center [87, 52] width 88 height 25
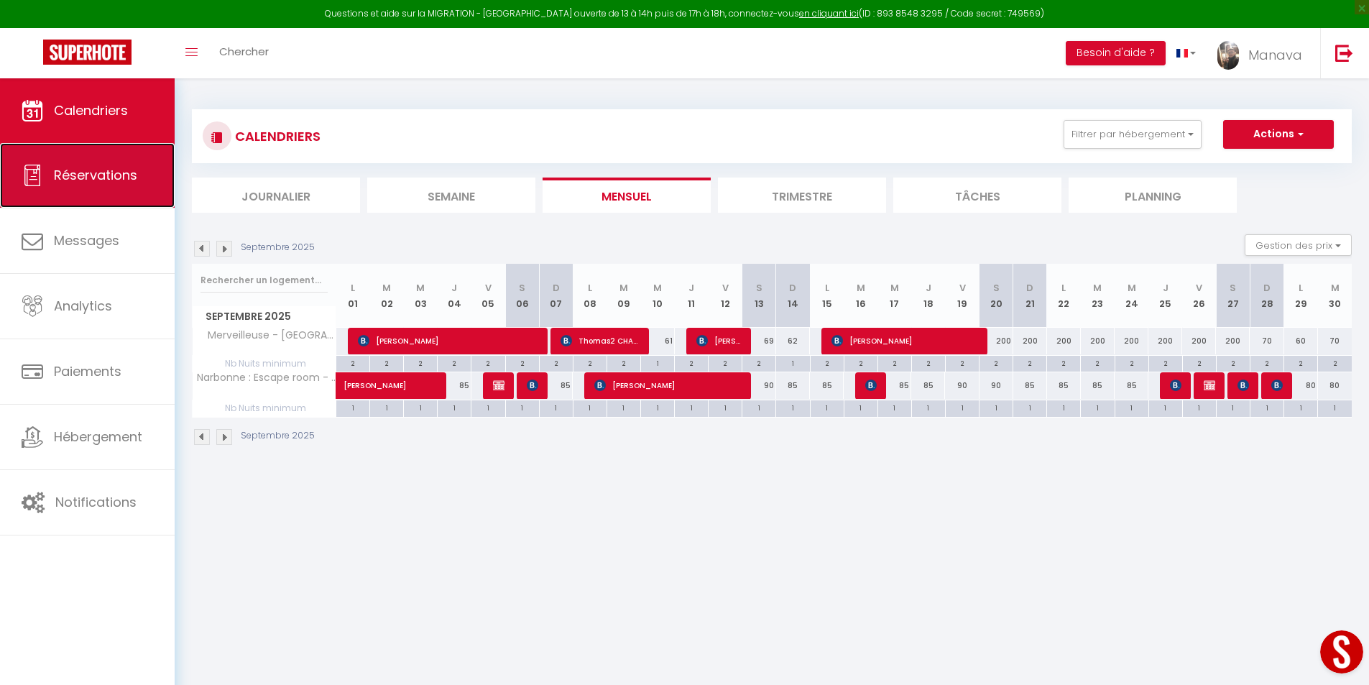
click at [76, 167] on span "Réservations" at bounding box center [95, 175] width 83 height 18
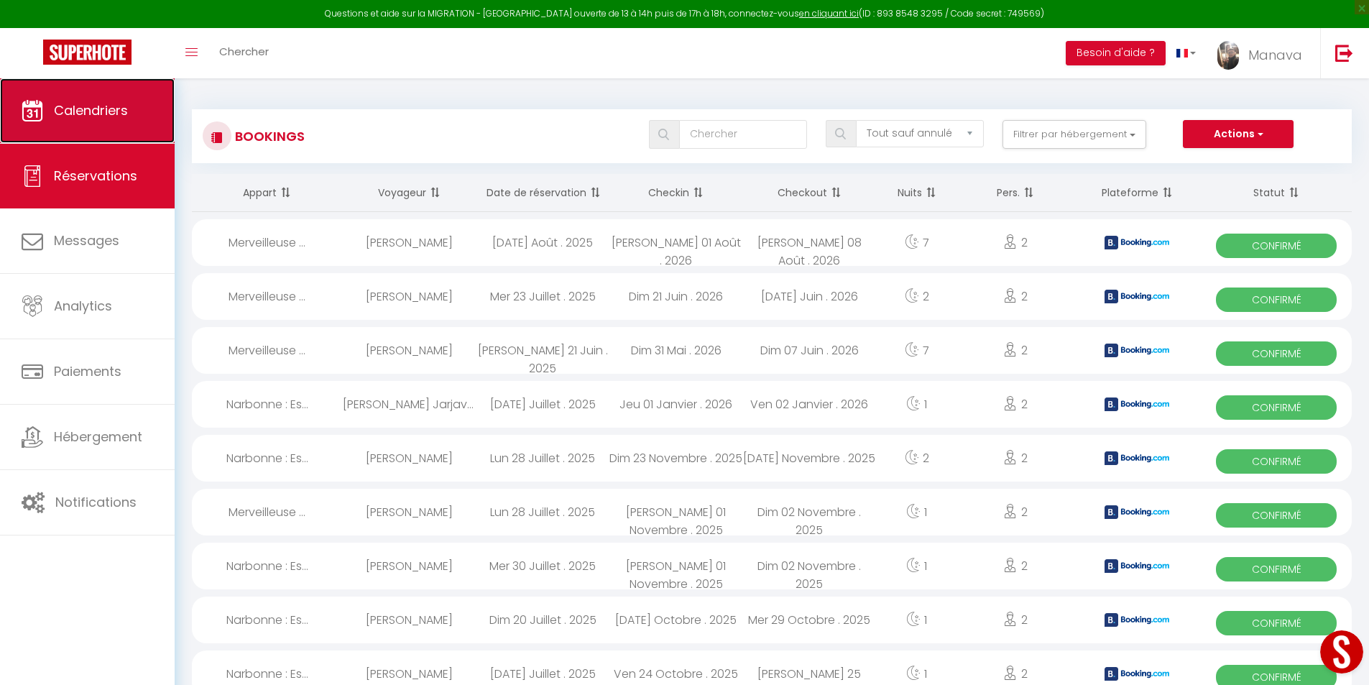
click at [77, 111] on span "Calendriers" at bounding box center [91, 110] width 74 height 18
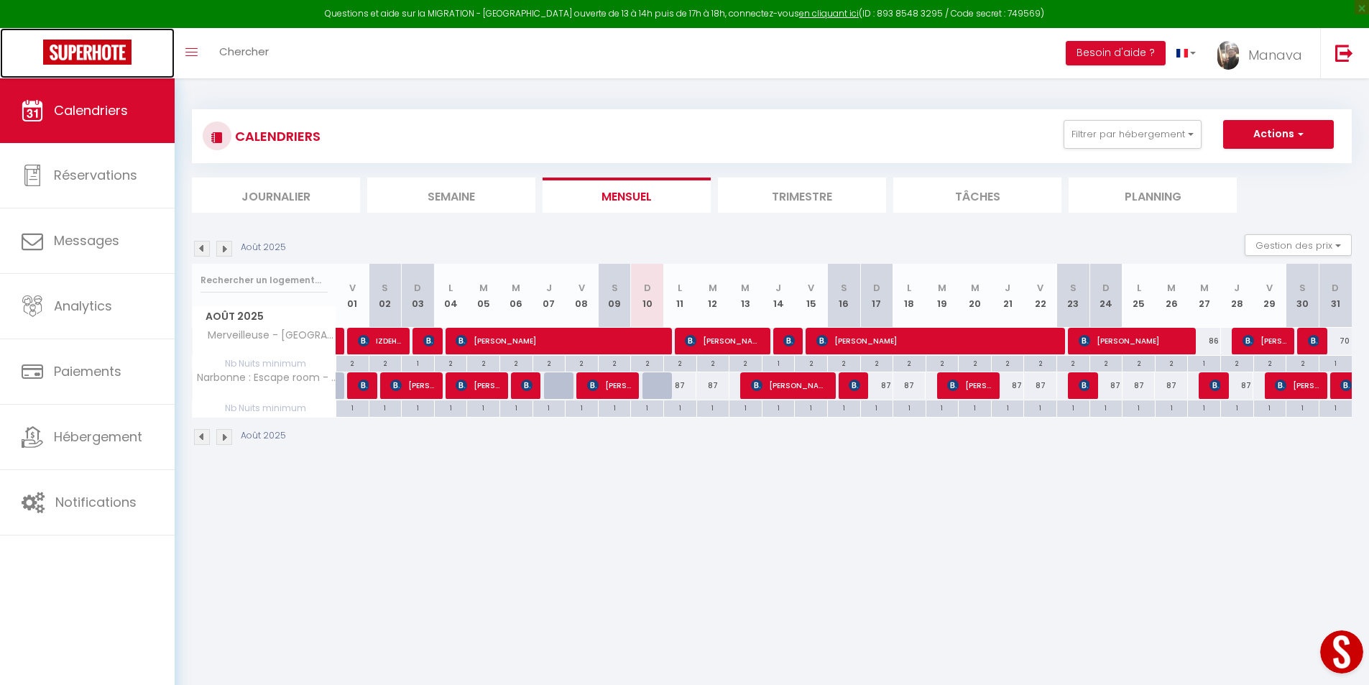
click at [103, 48] on img at bounding box center [87, 52] width 88 height 25
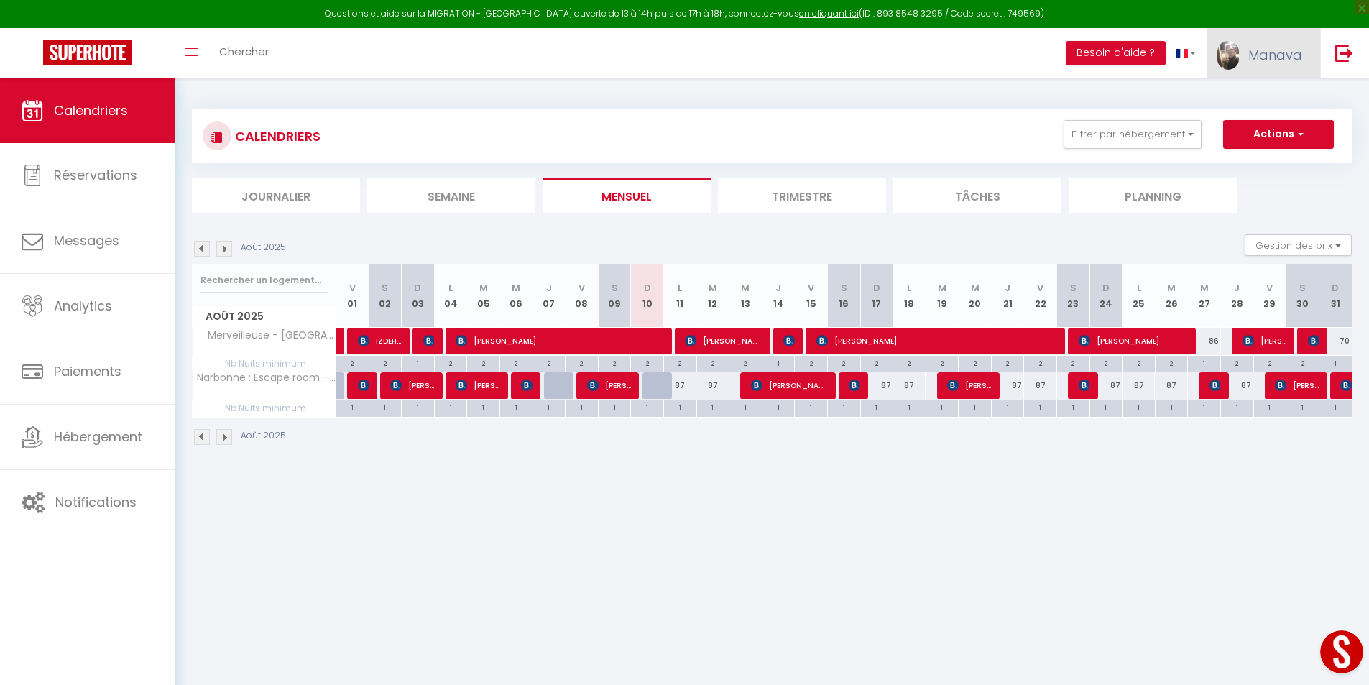
click at [1285, 49] on span "Manava" at bounding box center [1275, 55] width 54 height 18
click at [1262, 100] on link "Paramètres" at bounding box center [1262, 100] width 106 height 24
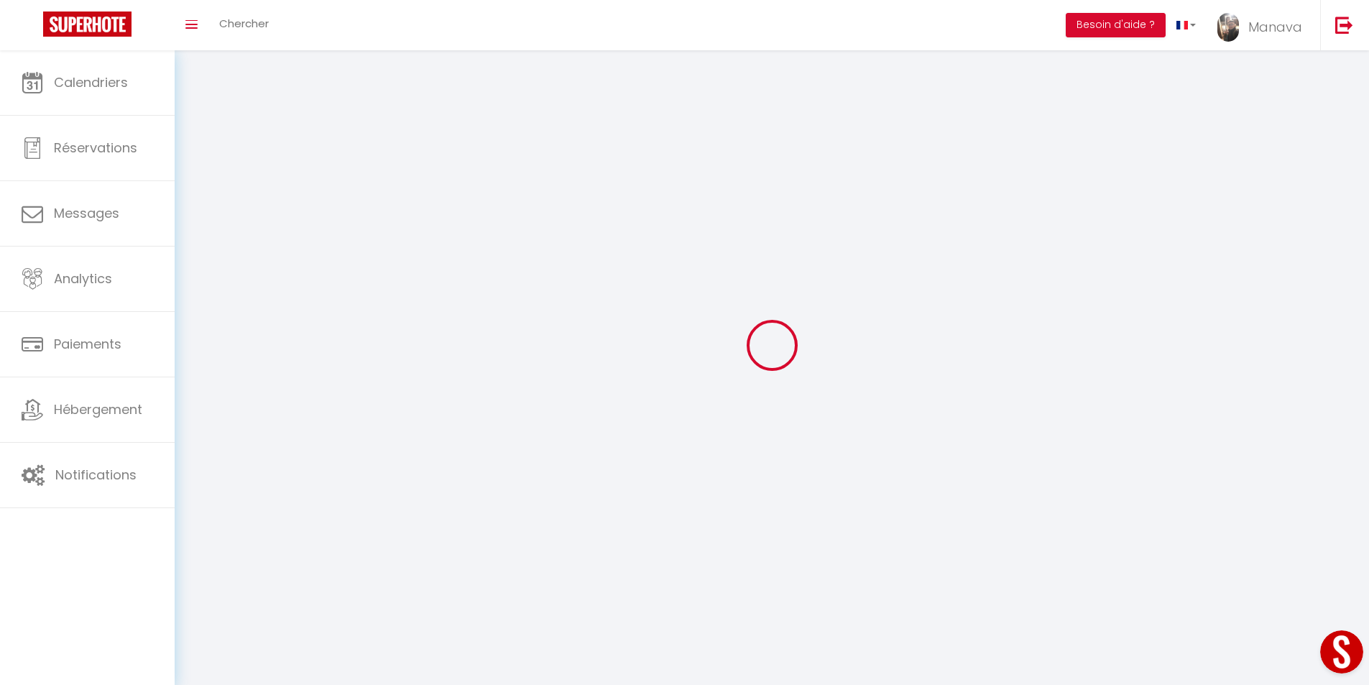
type input "Manava"
type input "Immobilier"
type input "0620134331"
type input "2 chemin vert, b16"
type input "31320"
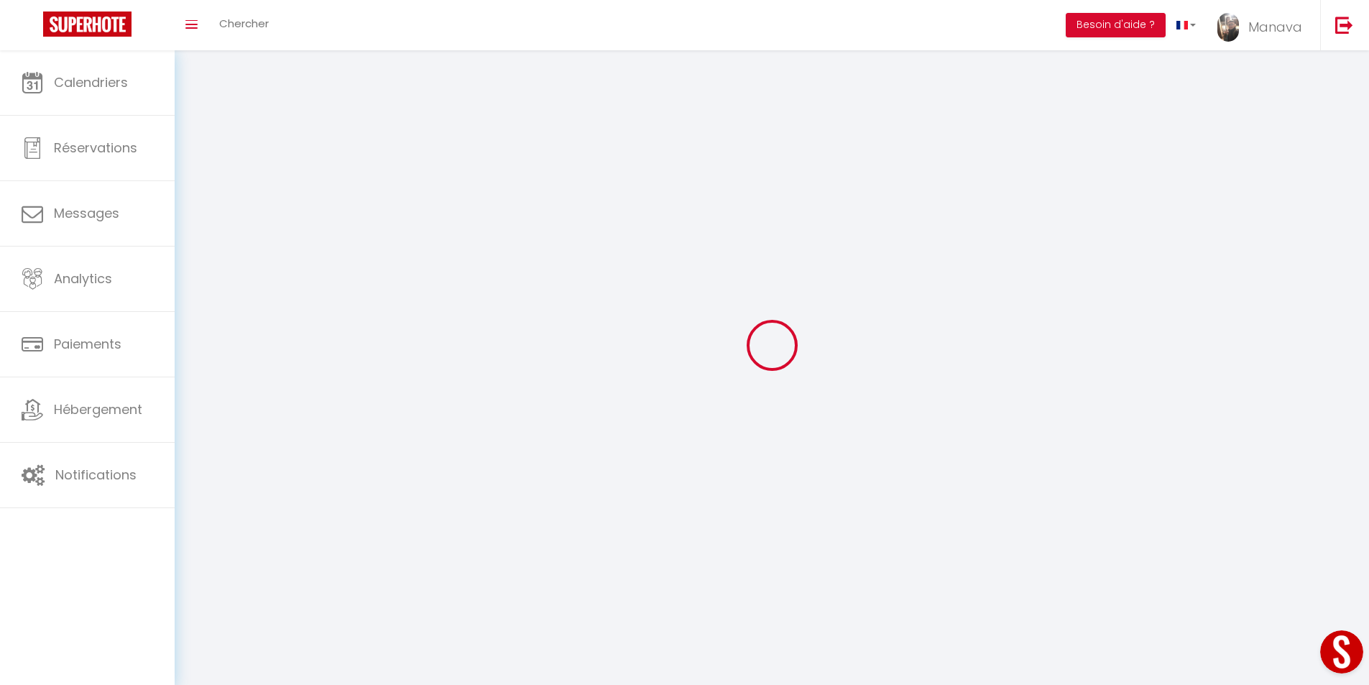
type input "AUZEVILLE TOLOSANE (31320)"
type input "CFeV9cMinzjF2E25cA0LsP1k6"
type input "B2ZZpU5je874BJYZhcb56pHK1"
type input "CFeV9cMinzjF2E25cA0LsP1k6"
type input "B2ZZpU5je874BJYZhcb56pHK1"
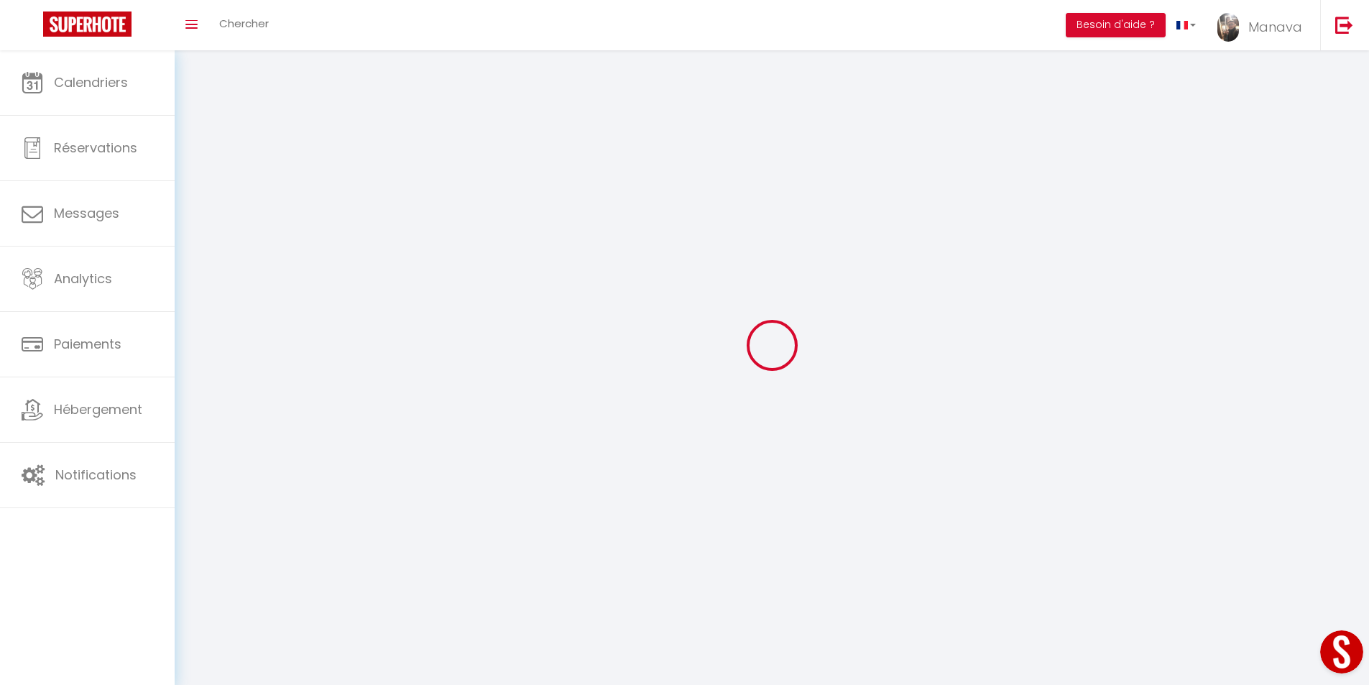
type input "[URL][DOMAIN_NAME]"
select select "28"
select select "fr"
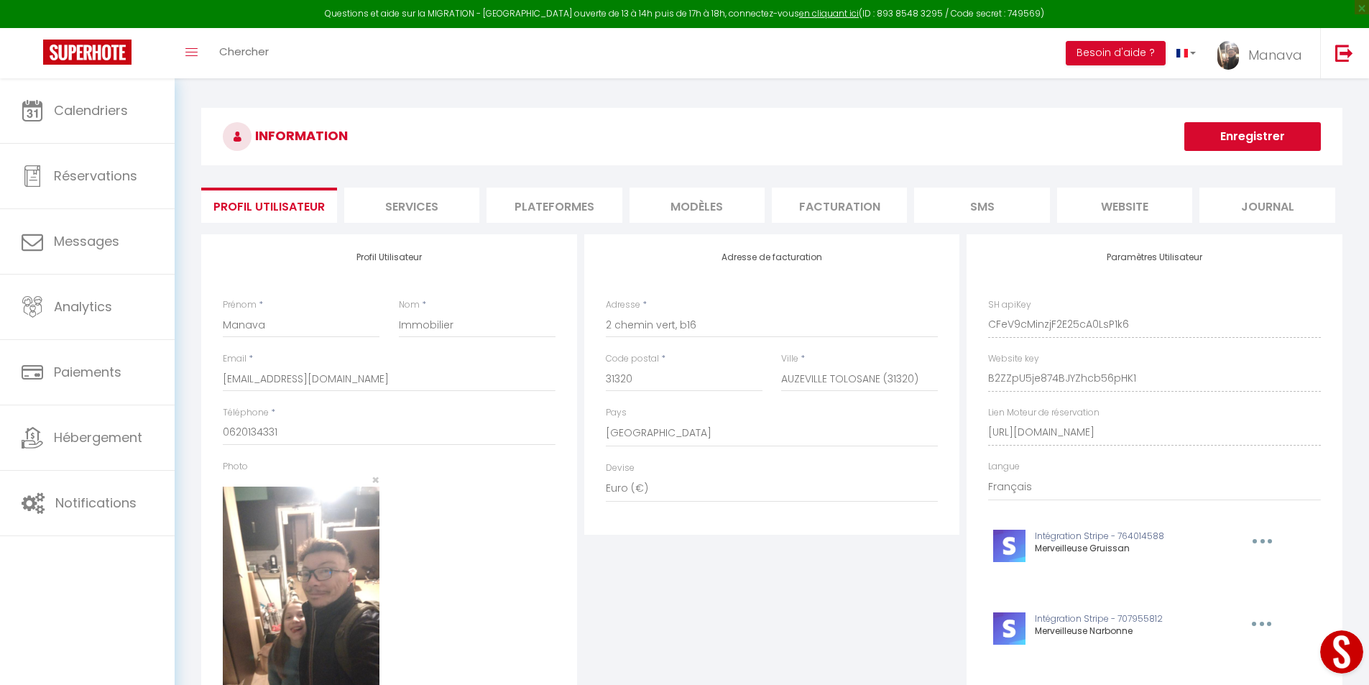
click at [555, 200] on li "Plateformes" at bounding box center [553, 205] width 135 height 35
